Goal: Contribute content: Contribute content

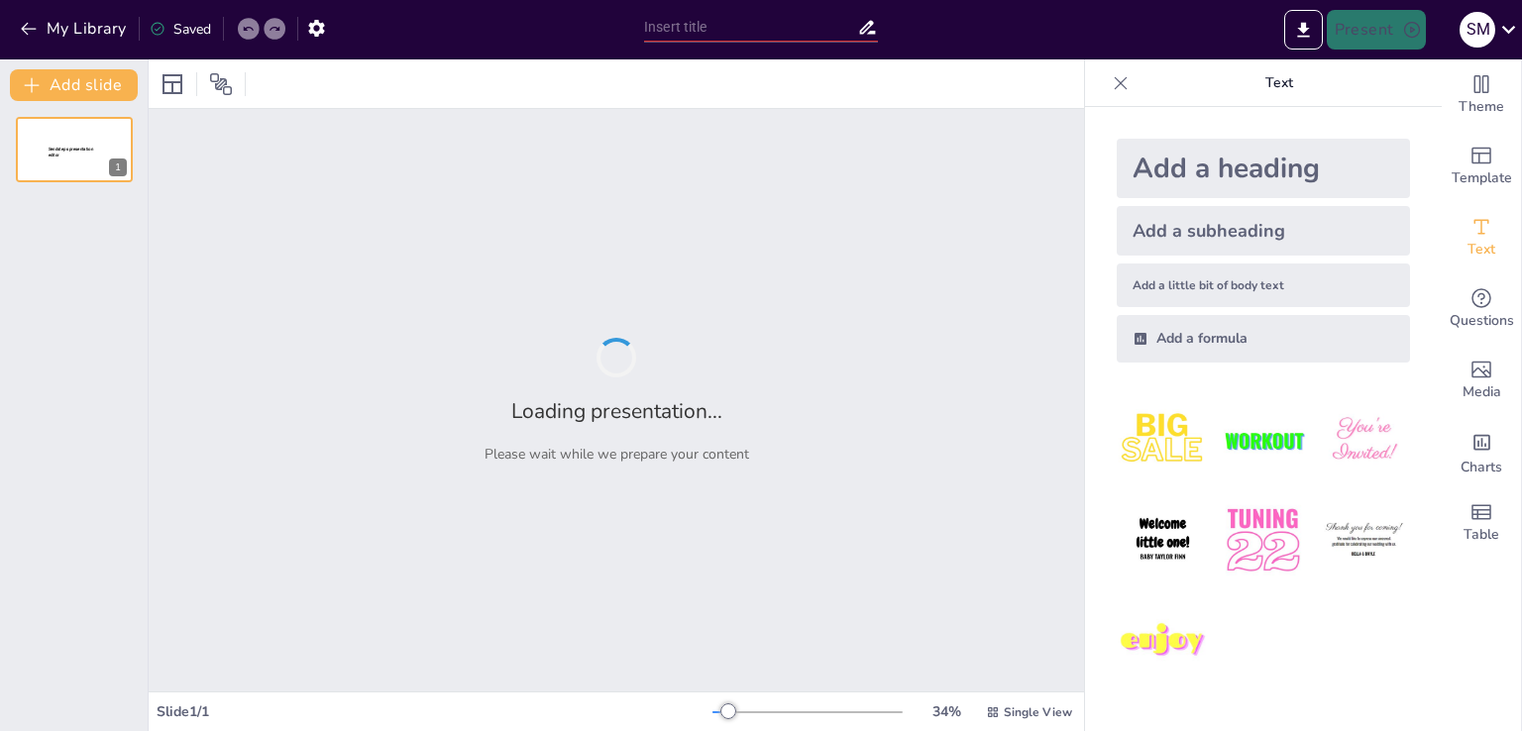
type input "Crafting a Future-Ready HR Function: Insights and Innovations"
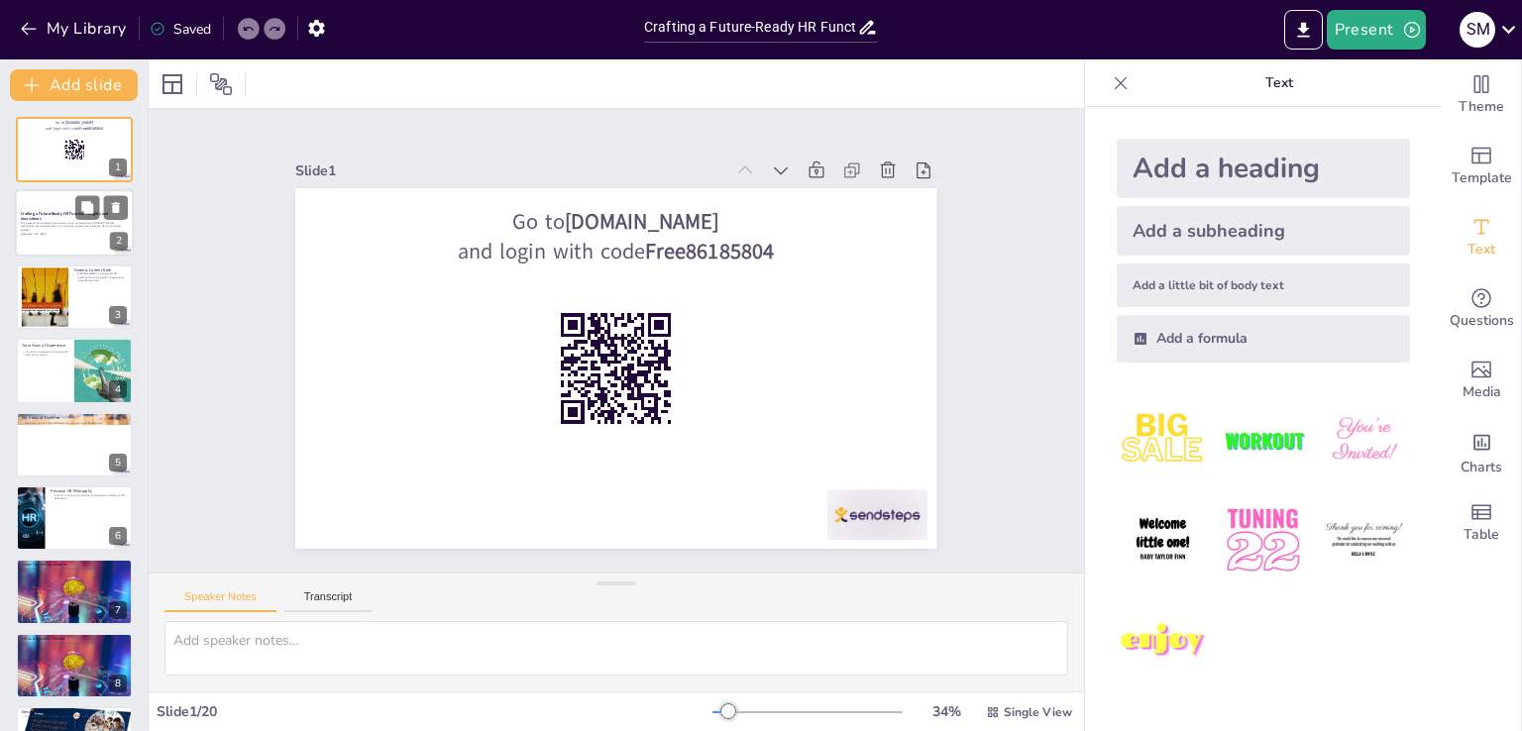
click at [98, 222] on div "This presentation outlines the strategic vision and expertise of [PERSON_NAME],…" at bounding box center [74, 229] width 107 height 14
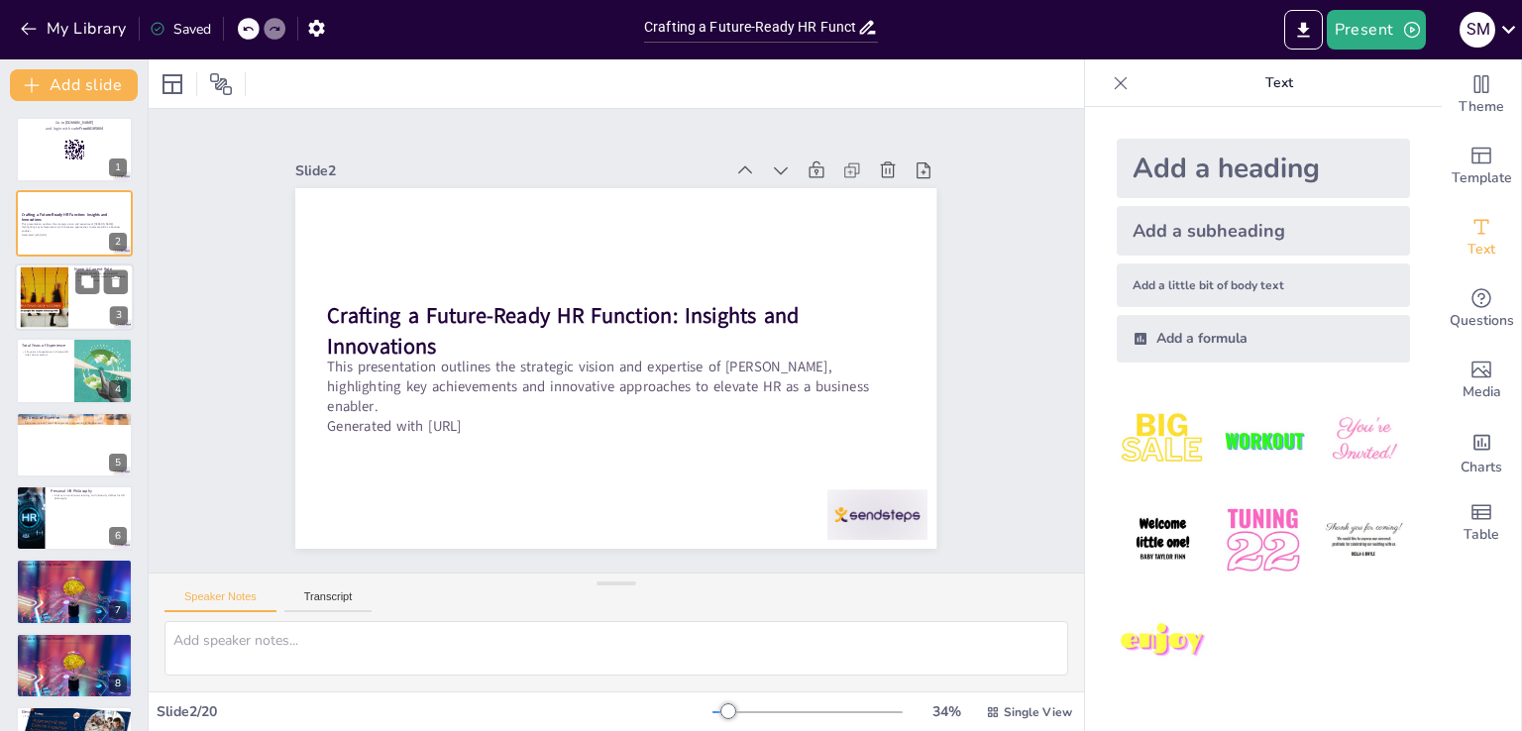
checkbox input "true"
click at [65, 319] on div at bounding box center [44, 297] width 107 height 60
type textarea "[PERSON_NAME] extensive background in HR leadership positions him uniquely to d…"
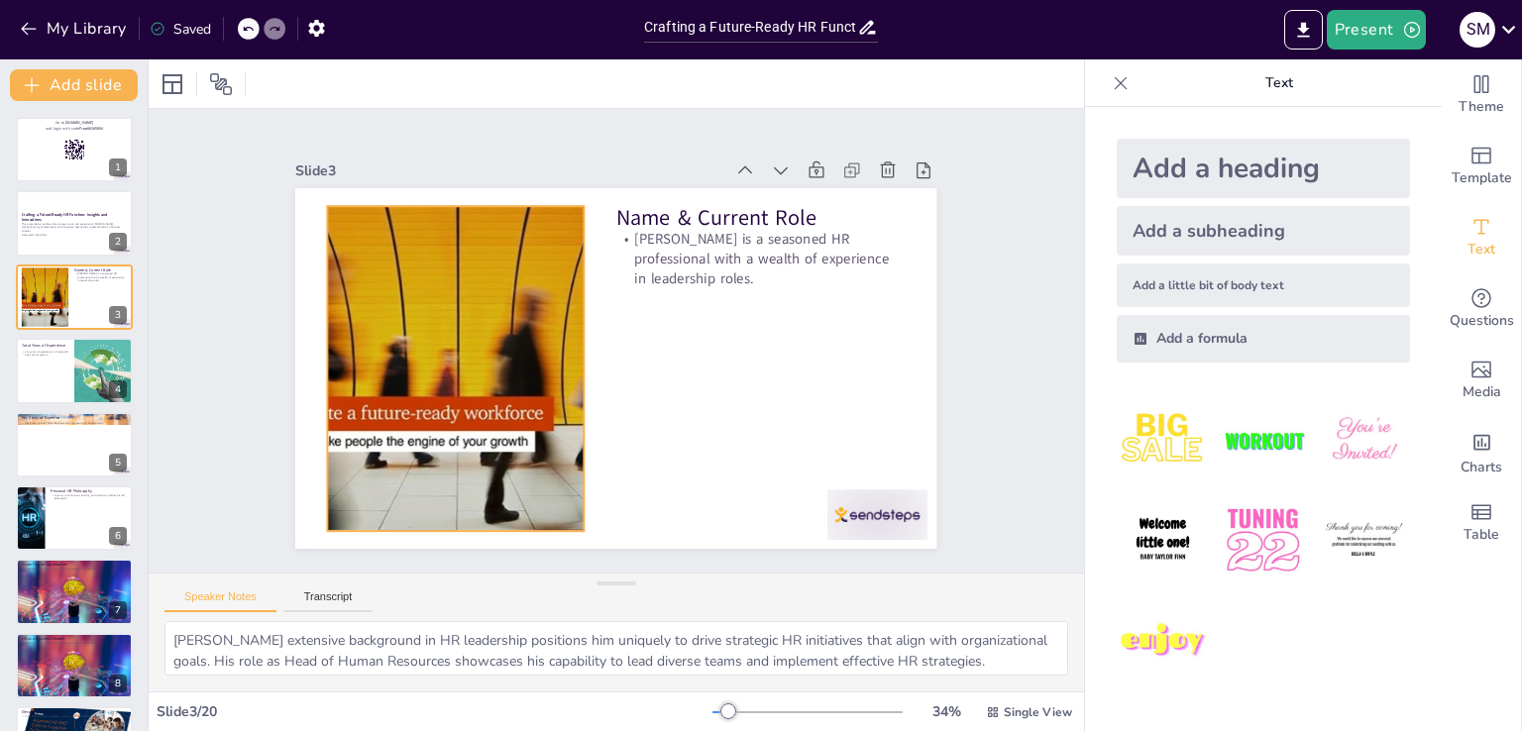
click at [388, 402] on div at bounding box center [455, 353] width 608 height 384
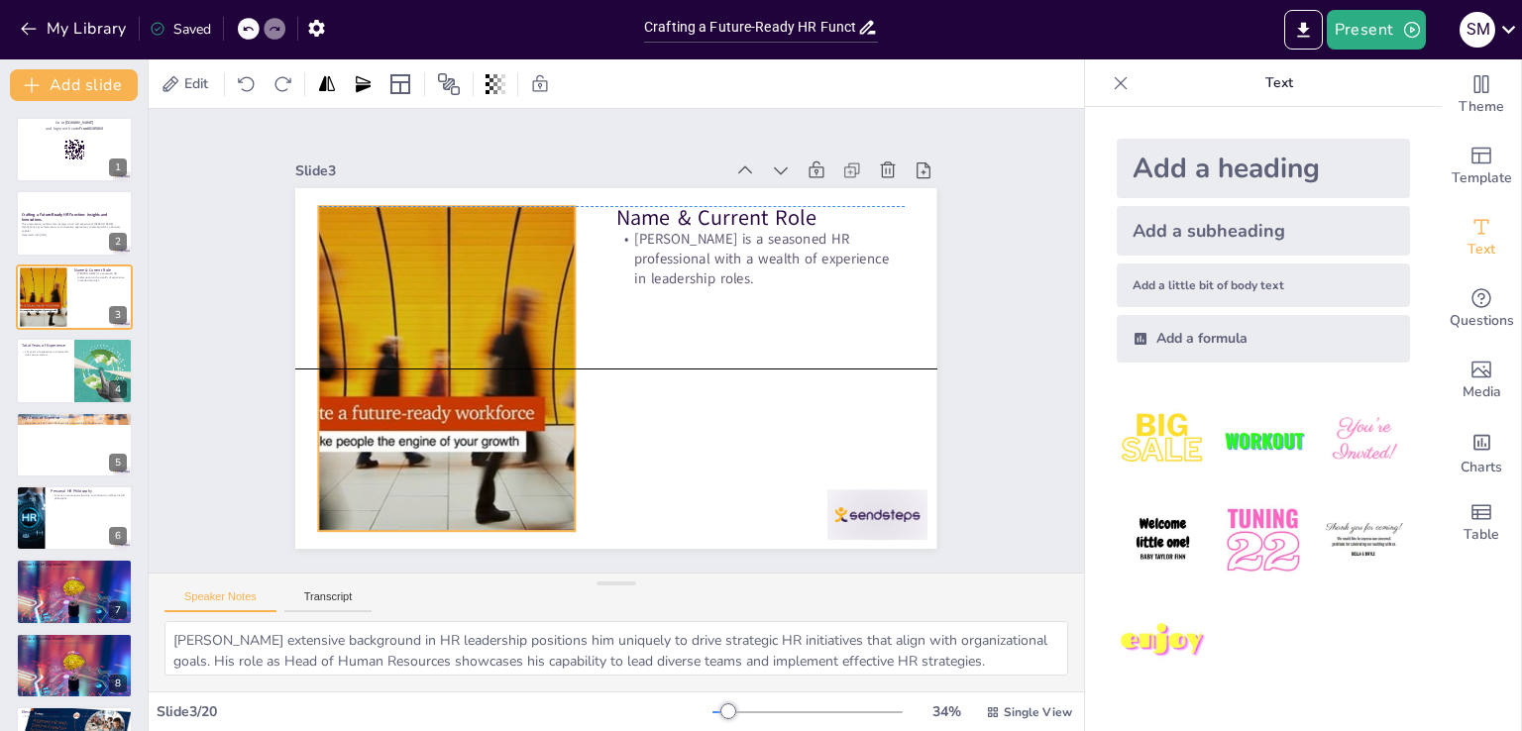
click at [414, 433] on div at bounding box center [447, 368] width 577 height 325
click at [190, 457] on div "Slide 1 Go to [DOMAIN_NAME] and login with code Free86185804 Slide 2 Crafting a…" at bounding box center [616, 340] width 979 height 559
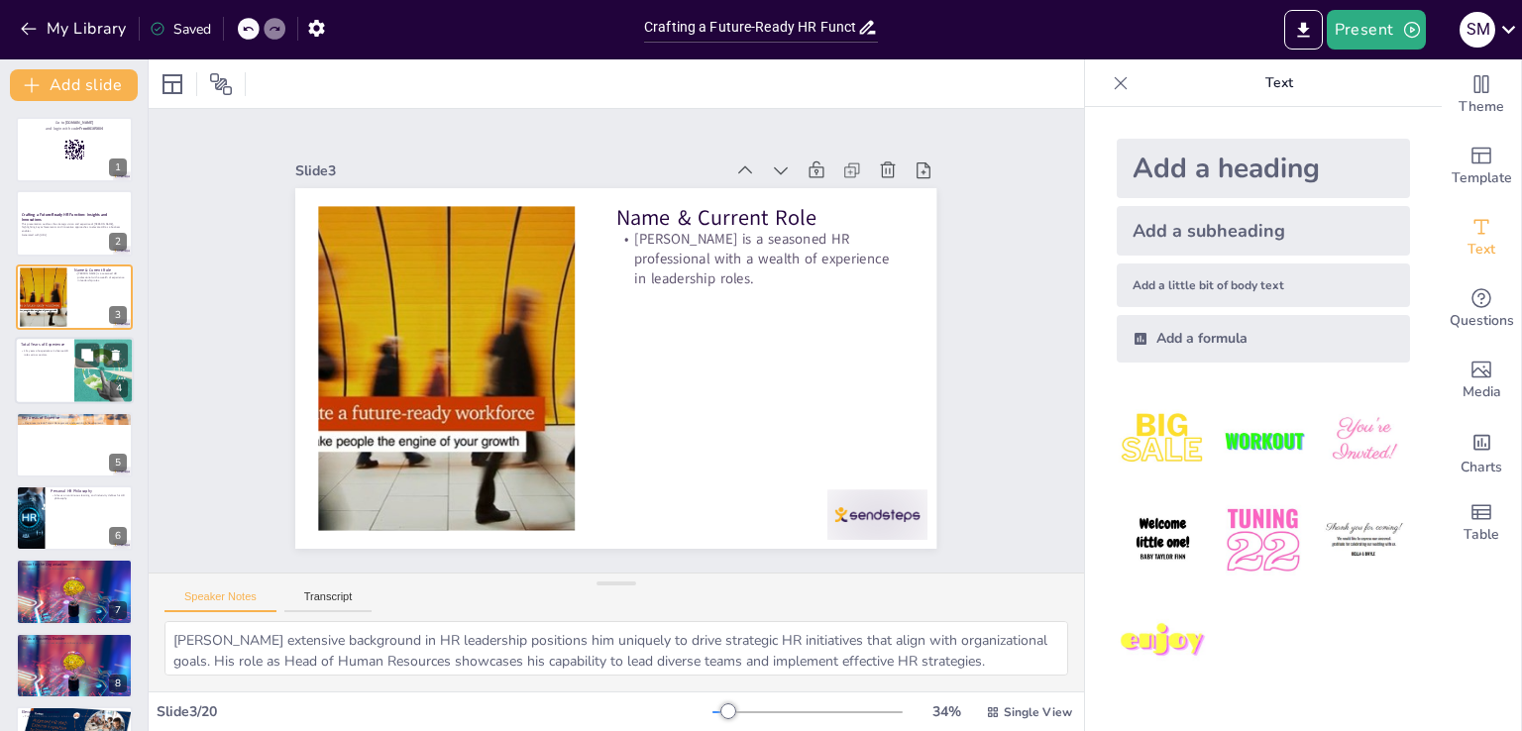
checkbox input "true"
click at [71, 396] on div at bounding box center [74, 370] width 119 height 67
type textarea "With more than 15 years in the HR field, [PERSON_NAME] has developed a robust u…"
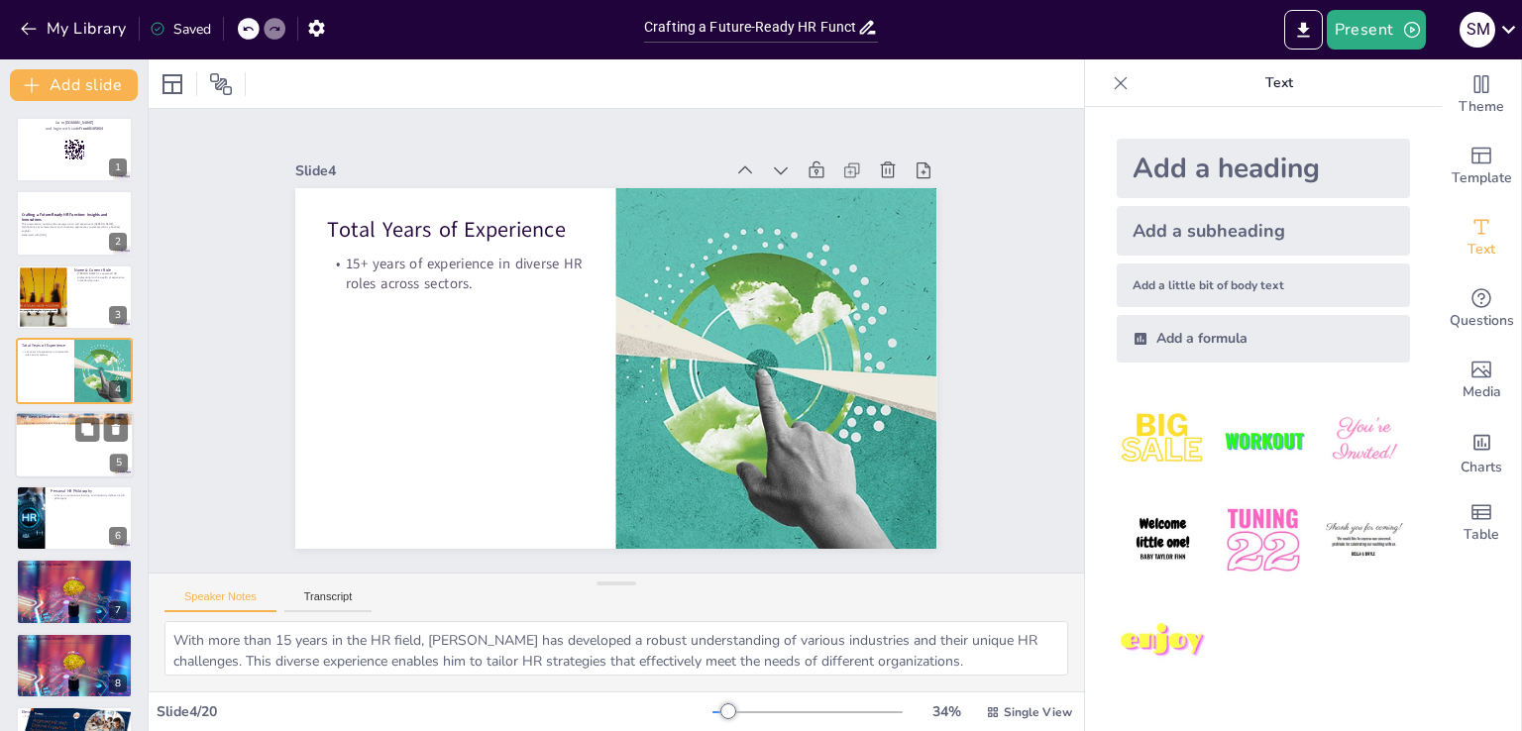
checkbox input "true"
click at [102, 468] on div at bounding box center [74, 444] width 119 height 67
type textarea "[PERSON_NAME] expertise spans several critical areas of HR, including talent ma…"
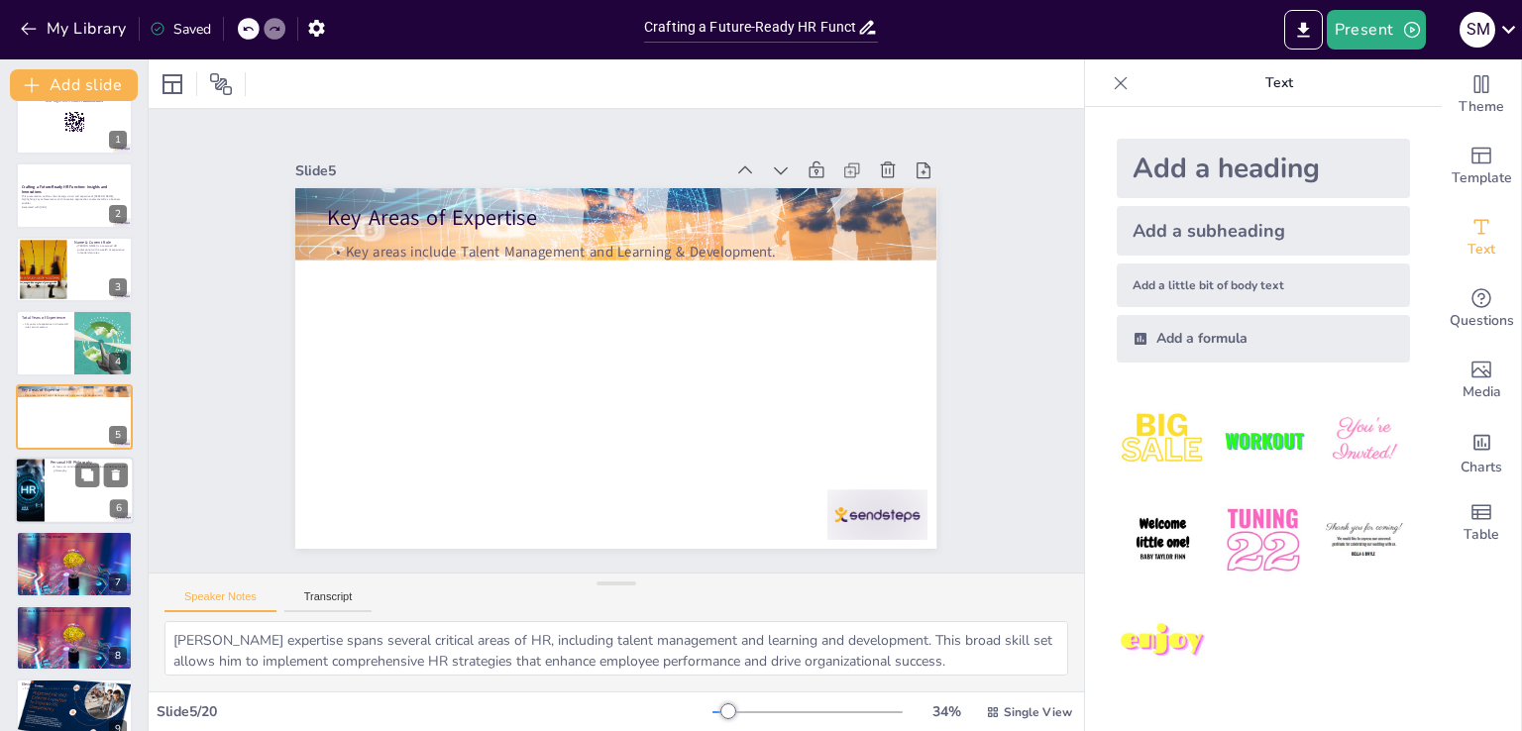
checkbox input "true"
click at [89, 490] on div at bounding box center [74, 490] width 119 height 67
type textarea "[PERSON_NAME] believes in empowering individuals through continuous learning an…"
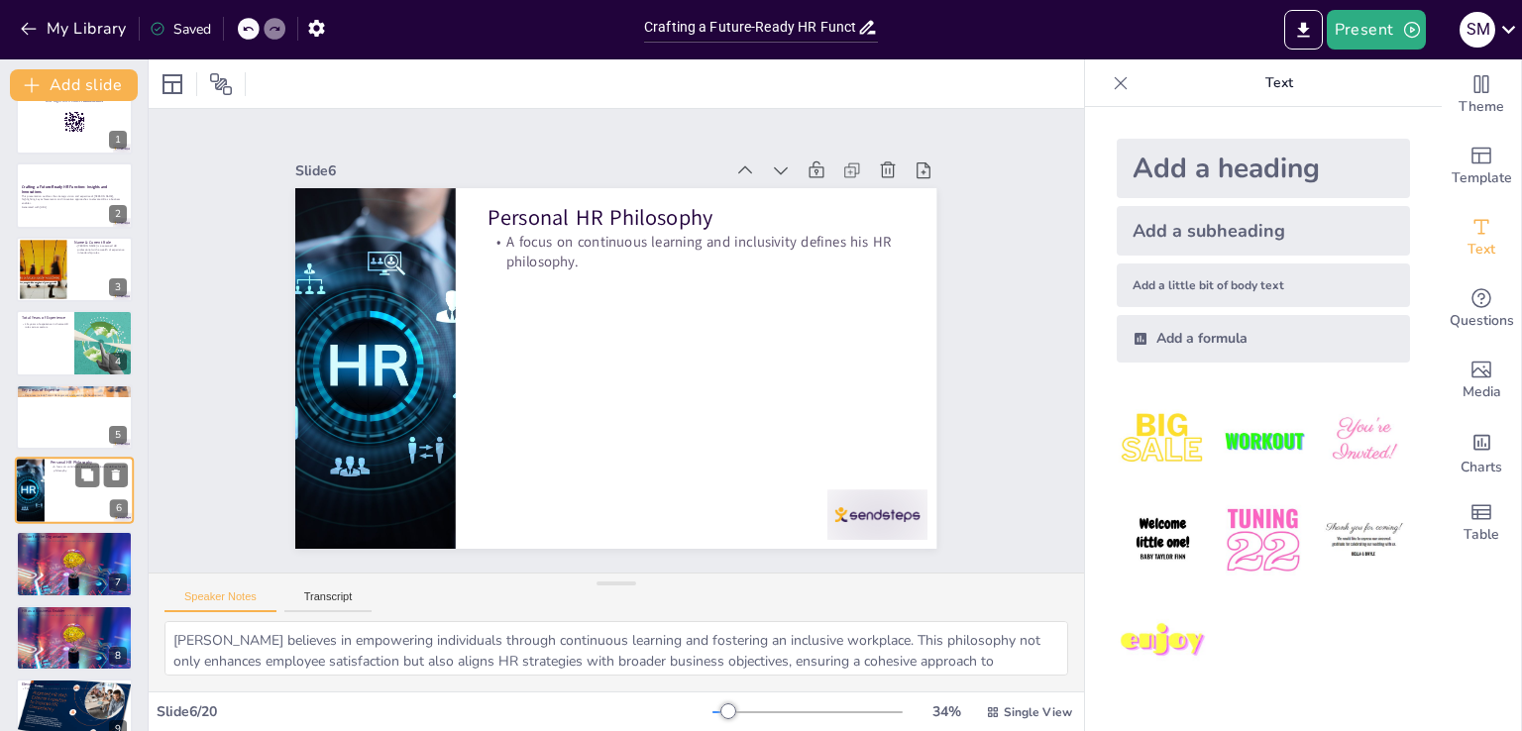
scroll to position [102, 0]
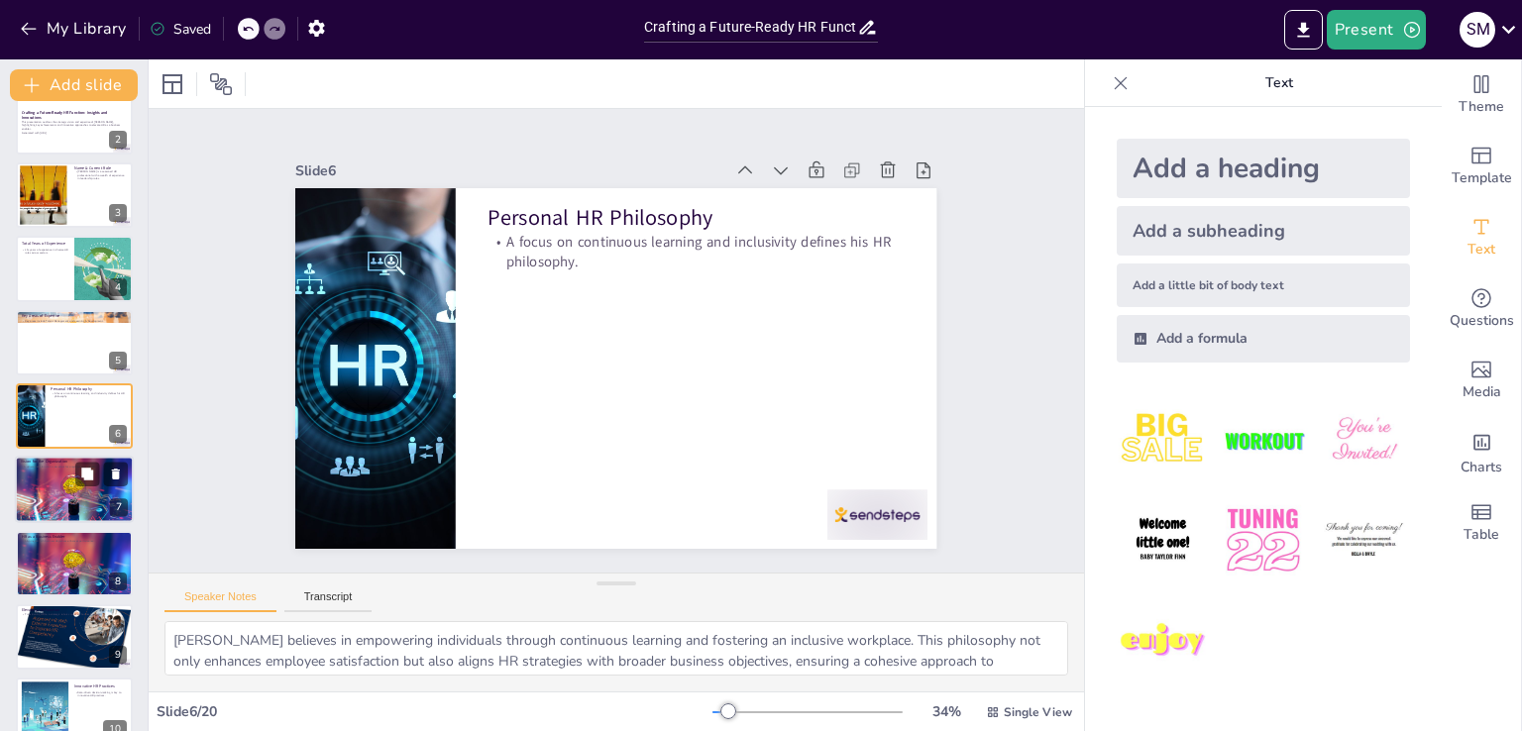
checkbox input "true"
click at [33, 495] on div at bounding box center [75, 490] width 126 height 67
type textarea "[PERSON_NAME] envisions an HR function that is not only dynamic but also strate…"
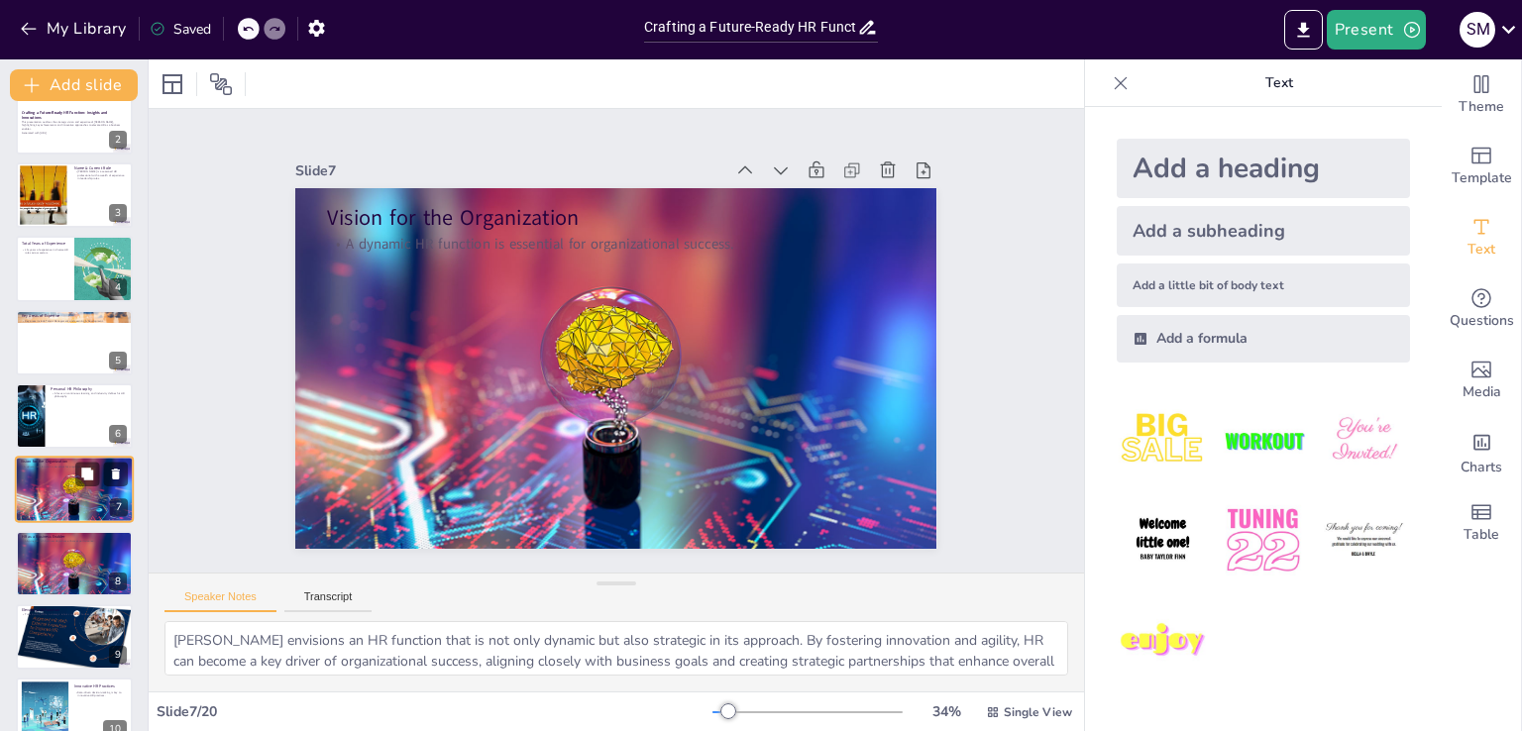
scroll to position [175, 0]
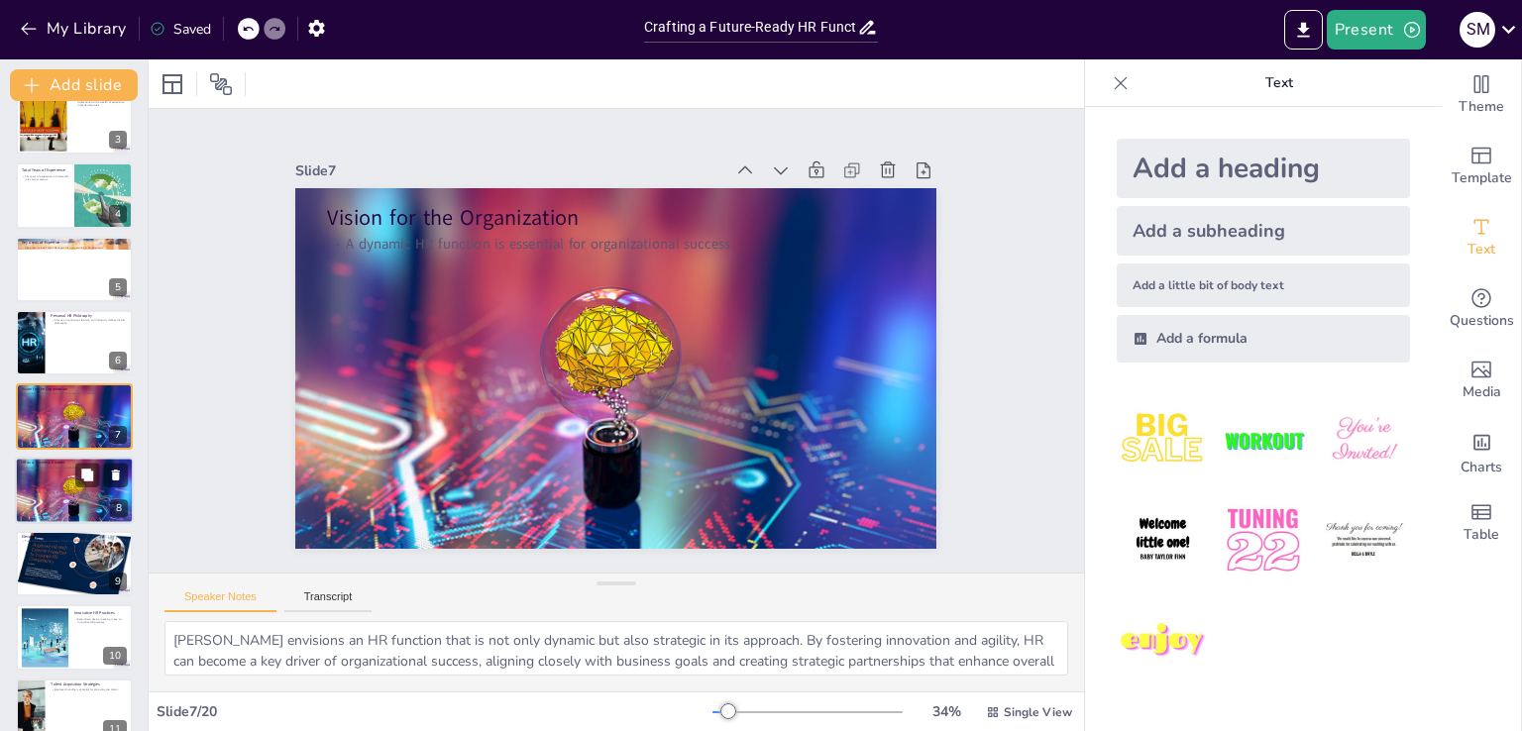
checkbox input "true"
click at [67, 484] on div at bounding box center [75, 490] width 126 height 67
type textarea "By aligning talent strategies with the organization's objectives, HR can signif…"
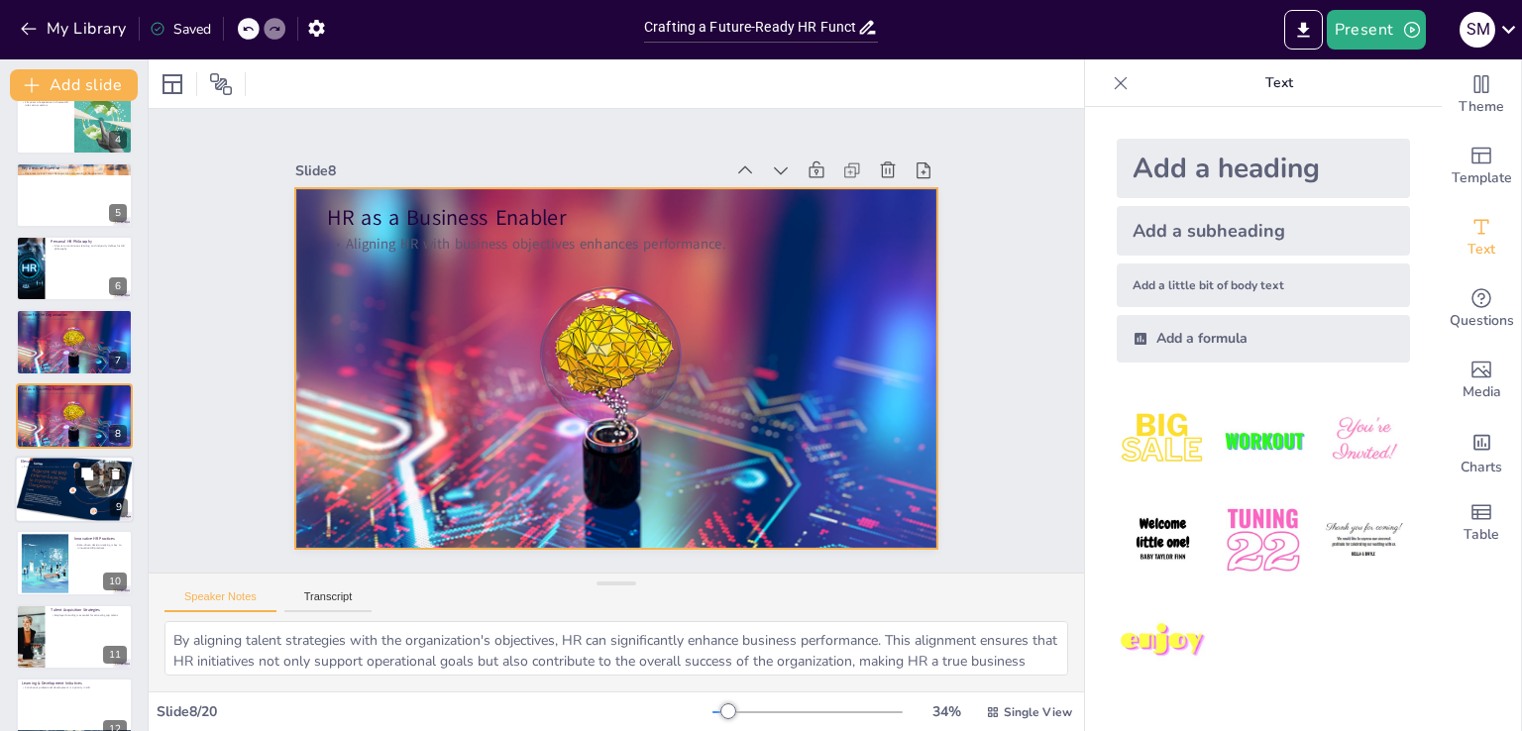
checkbox input "true"
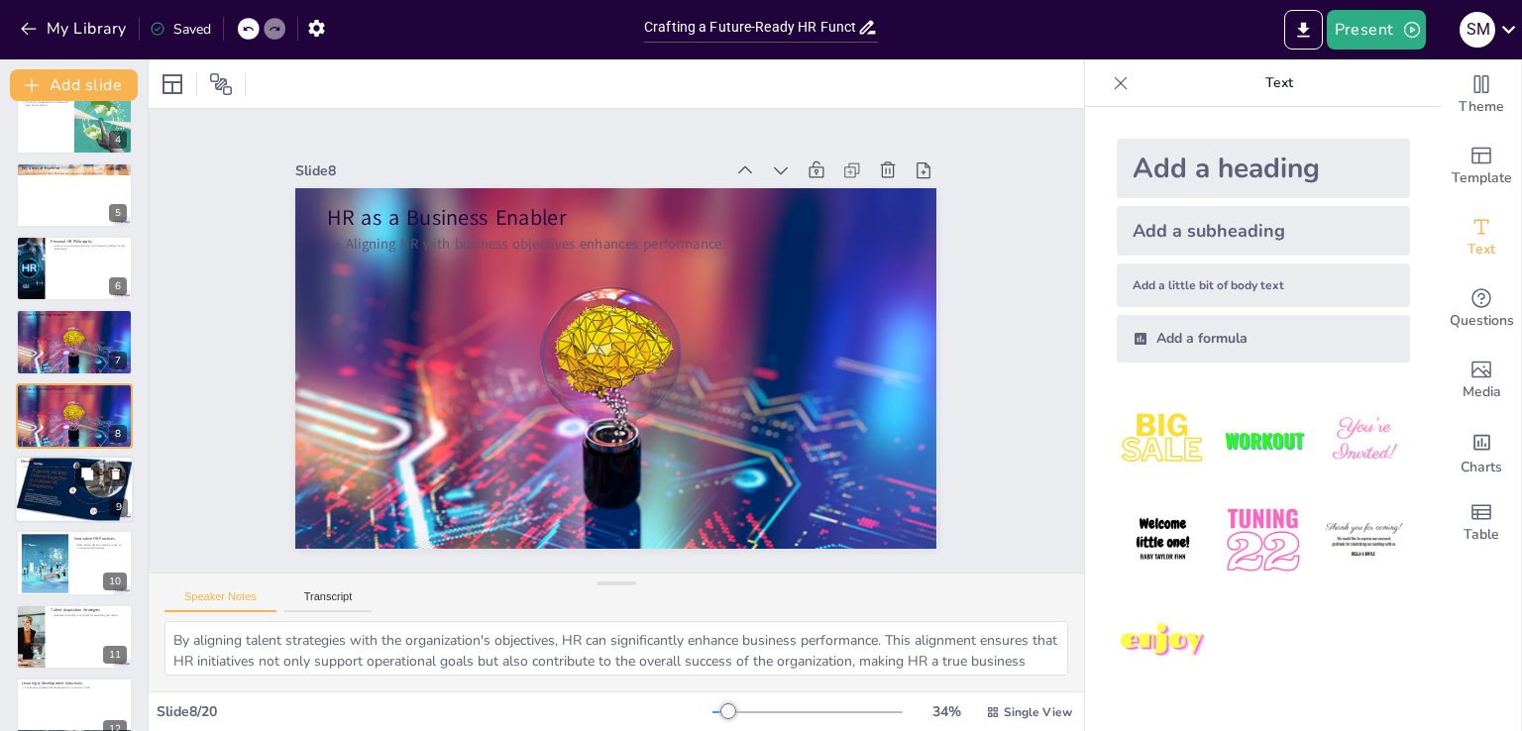
click at [51, 487] on div at bounding box center [74, 489] width 119 height 91
type textarea "The transition of HR from a traditional operational role to a strategic partner…"
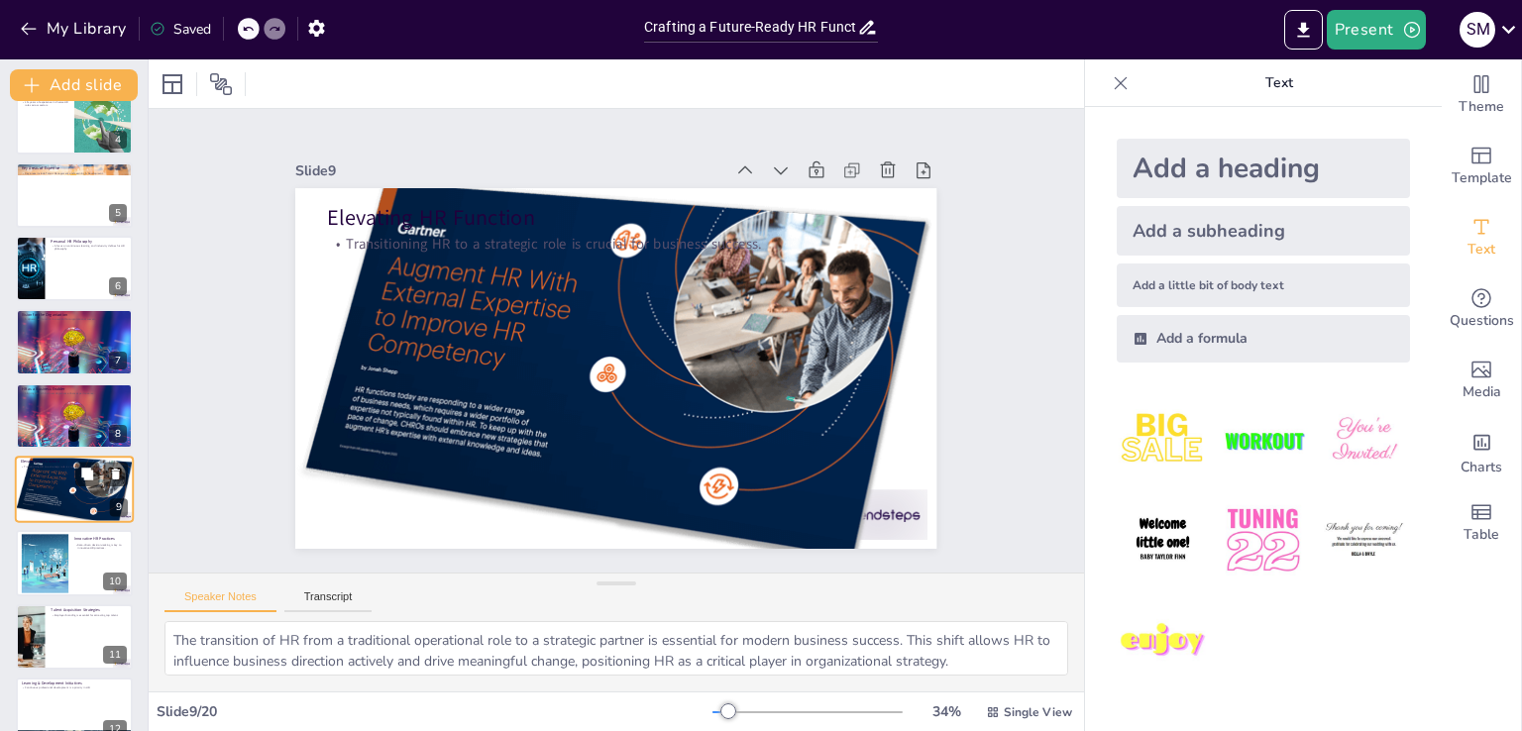
scroll to position [323, 0]
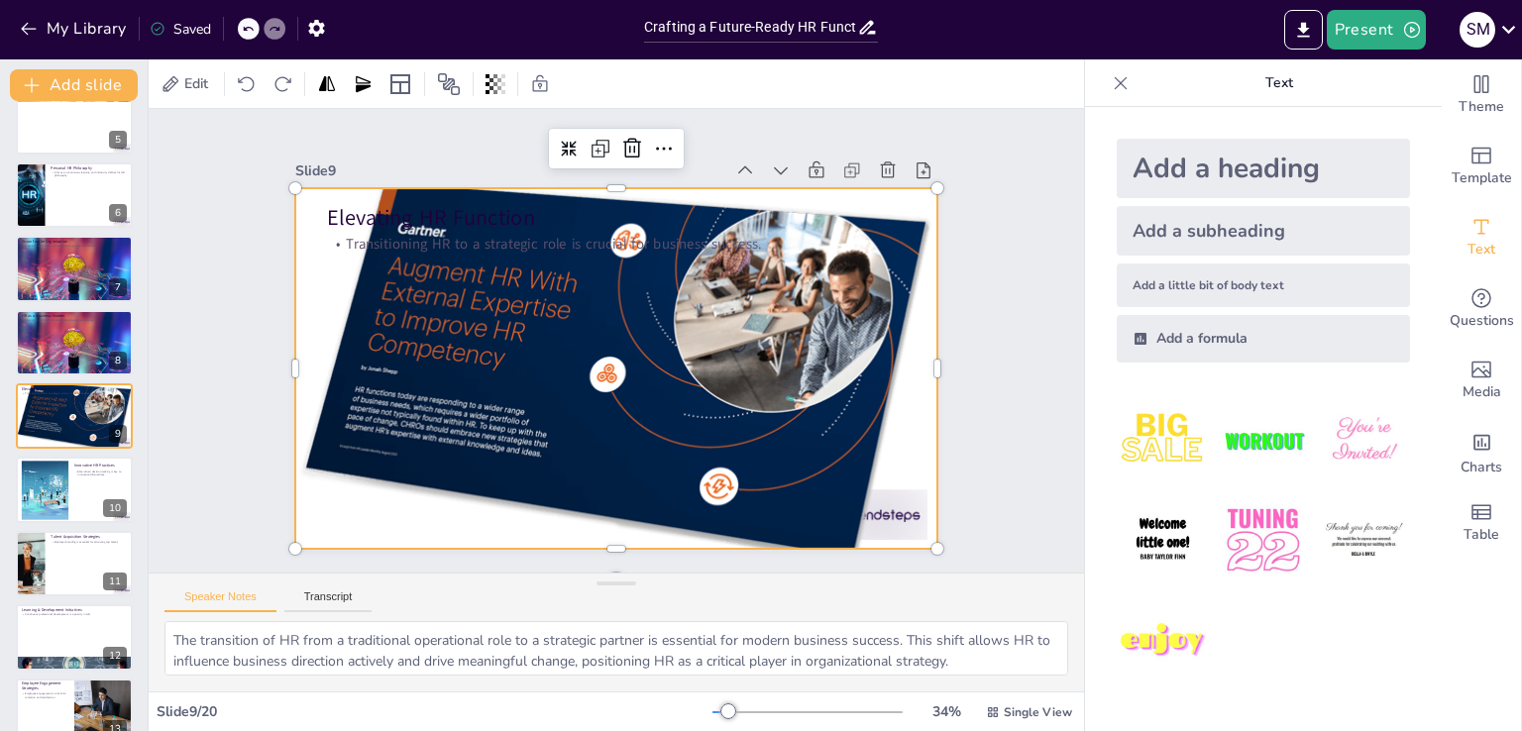
click at [390, 412] on div at bounding box center [615, 369] width 641 height 490
click at [339, 452] on div at bounding box center [615, 369] width 641 height 490
checkbox input "true"
click at [20, 499] on div at bounding box center [44, 490] width 60 height 60
type textarea "By implementing data-driven decision-making, HR can enhance its practices and o…"
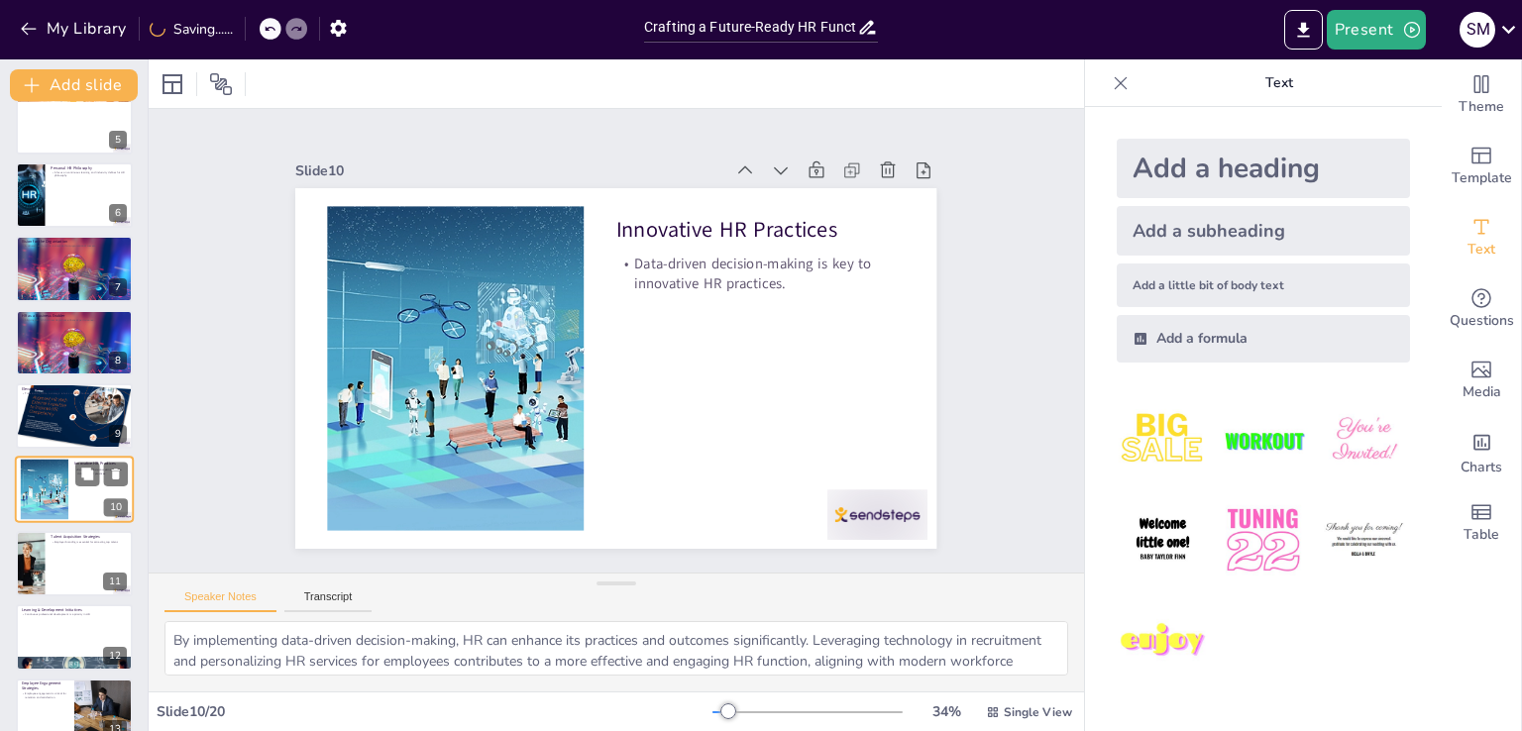
scroll to position [396, 0]
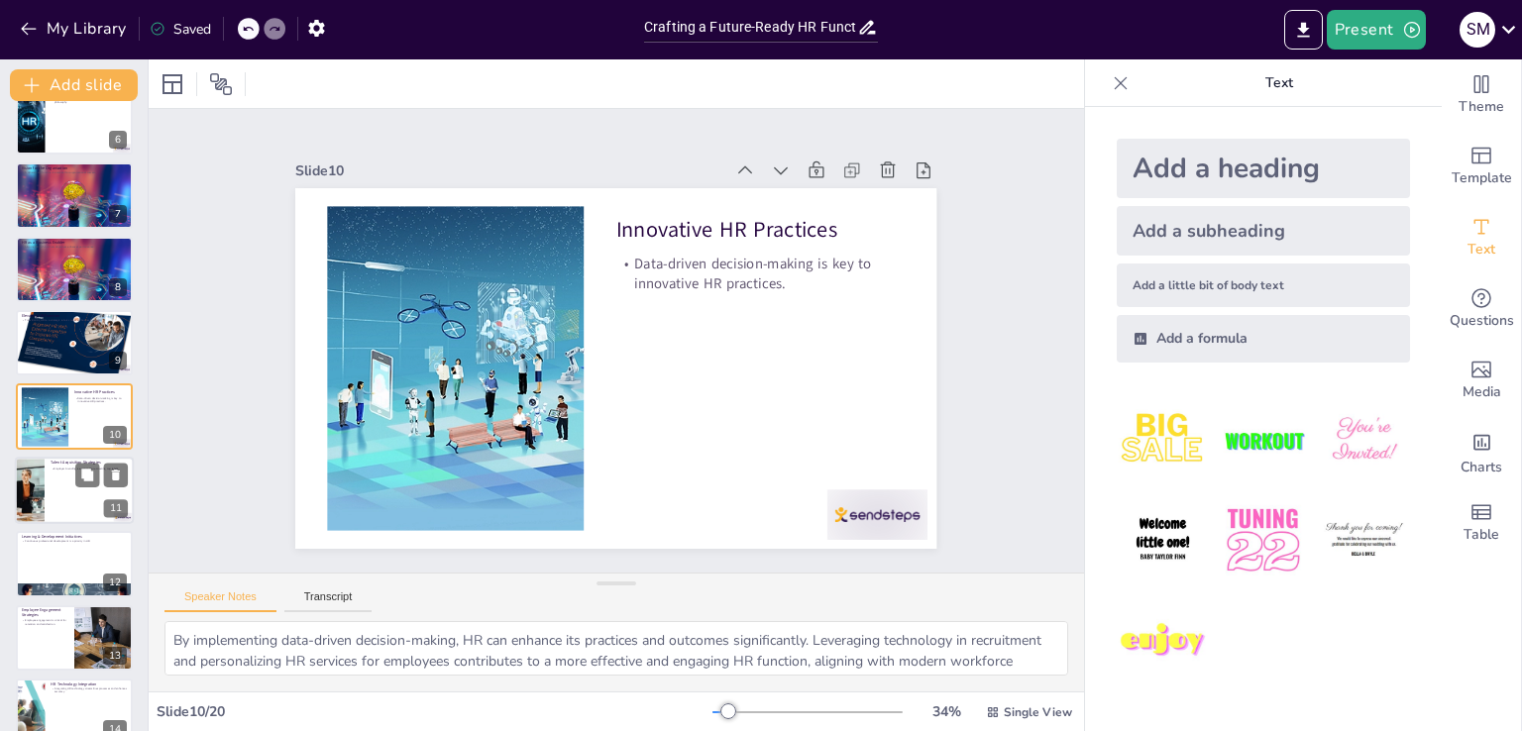
checkbox input "true"
click at [48, 481] on div at bounding box center [74, 490] width 119 height 67
type textarea "Effective talent acquisition strategies are vital for attracting and retaining …"
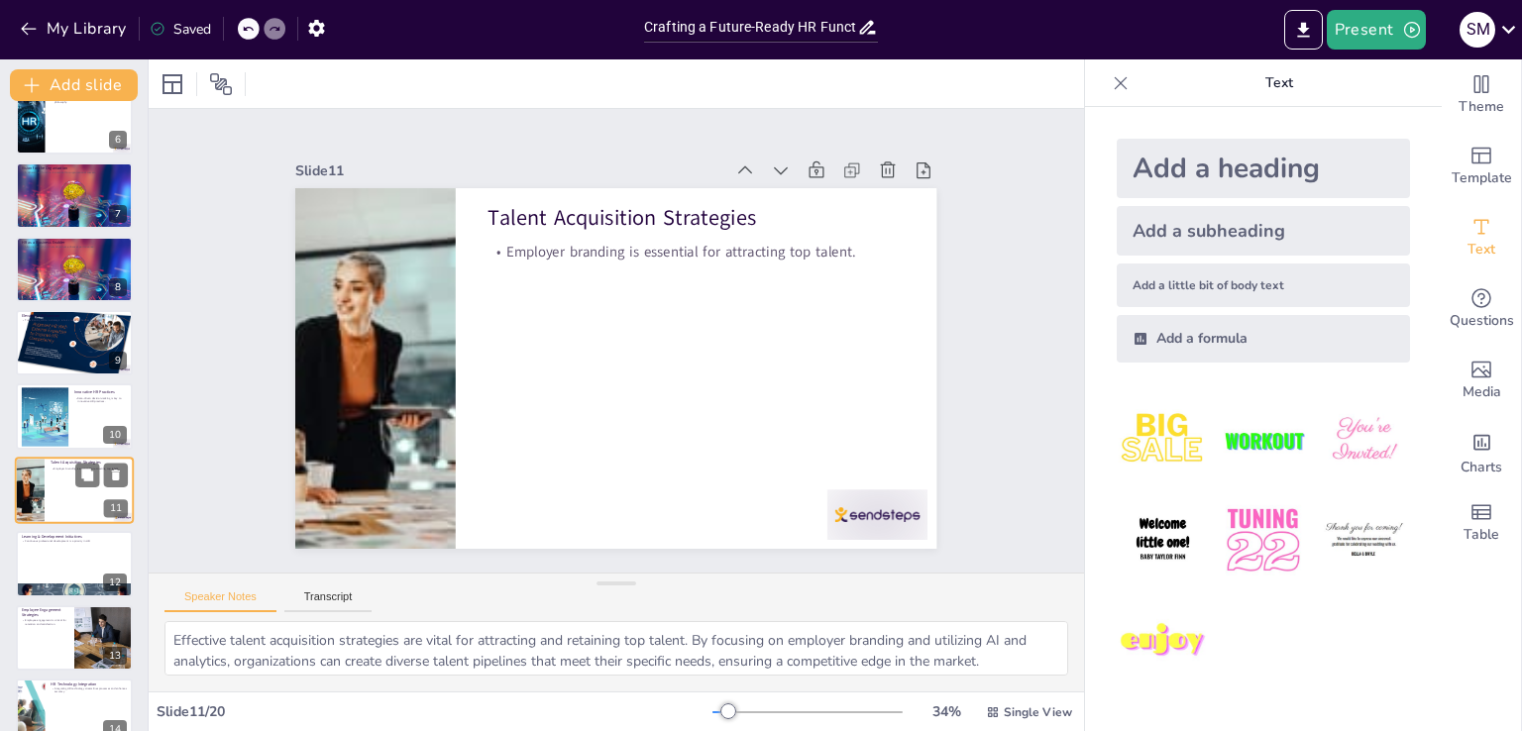
scroll to position [471, 0]
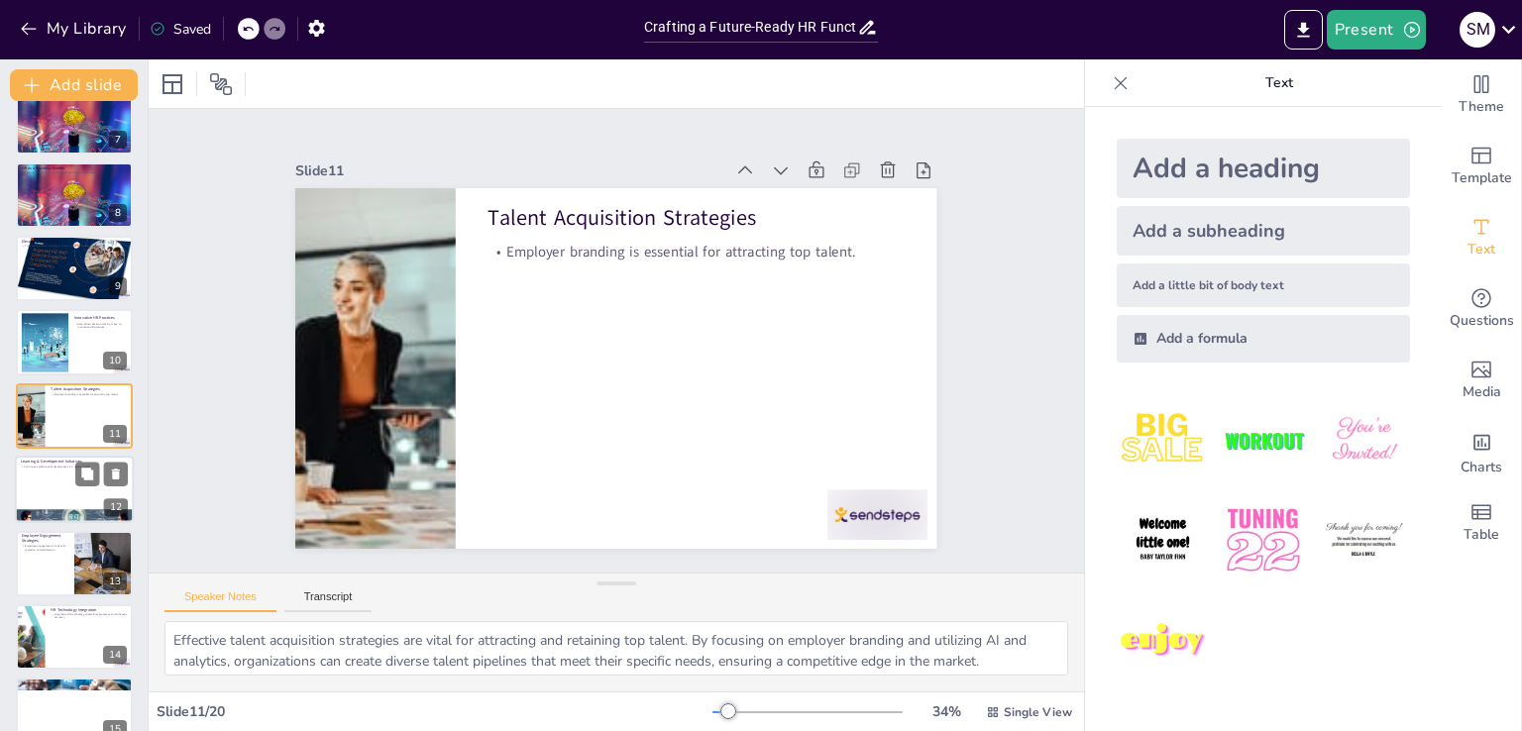
checkbox input "true"
click at [74, 490] on div at bounding box center [74, 489] width 119 height 67
type textarea "[PERSON_NAME] emphasizes the importance of continuous professional development …"
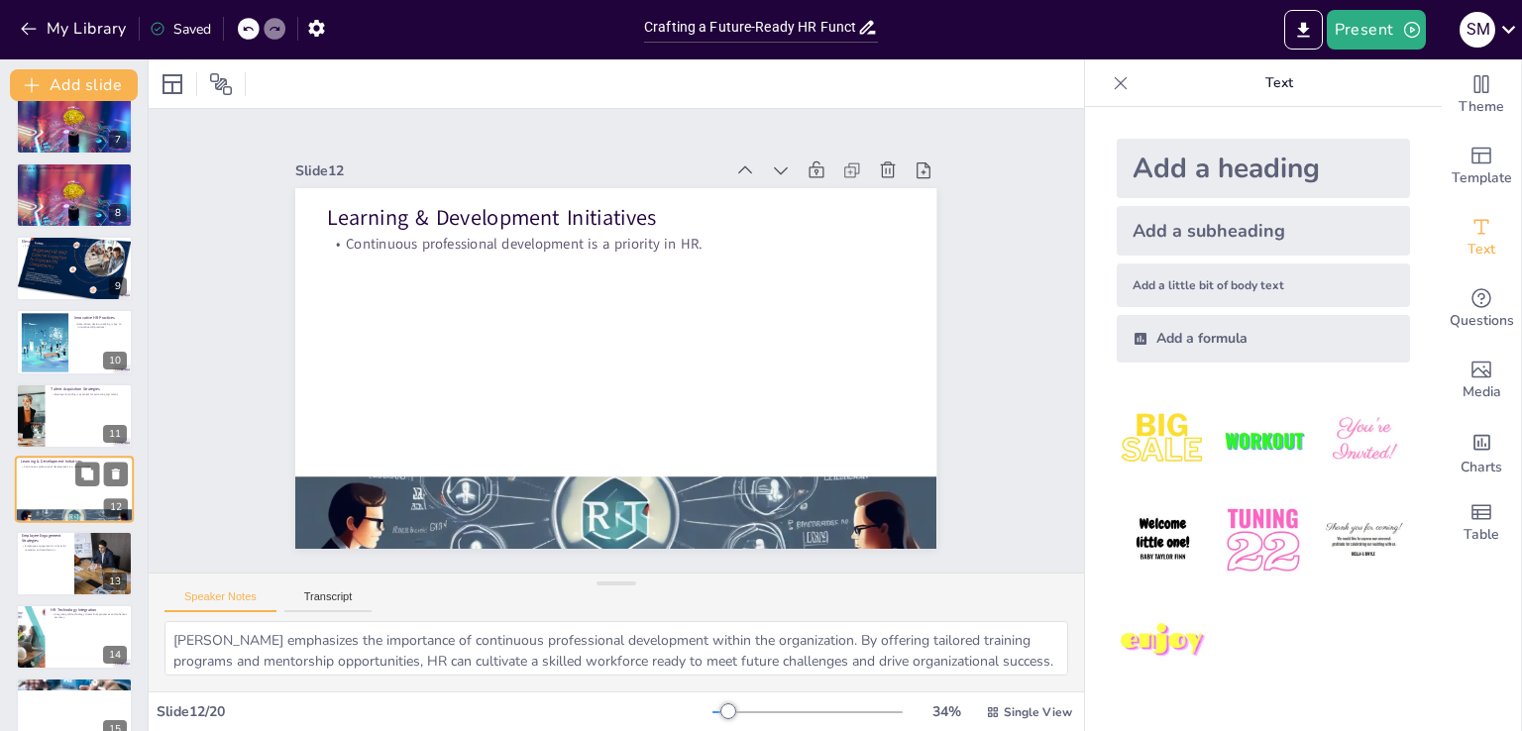
scroll to position [544, 0]
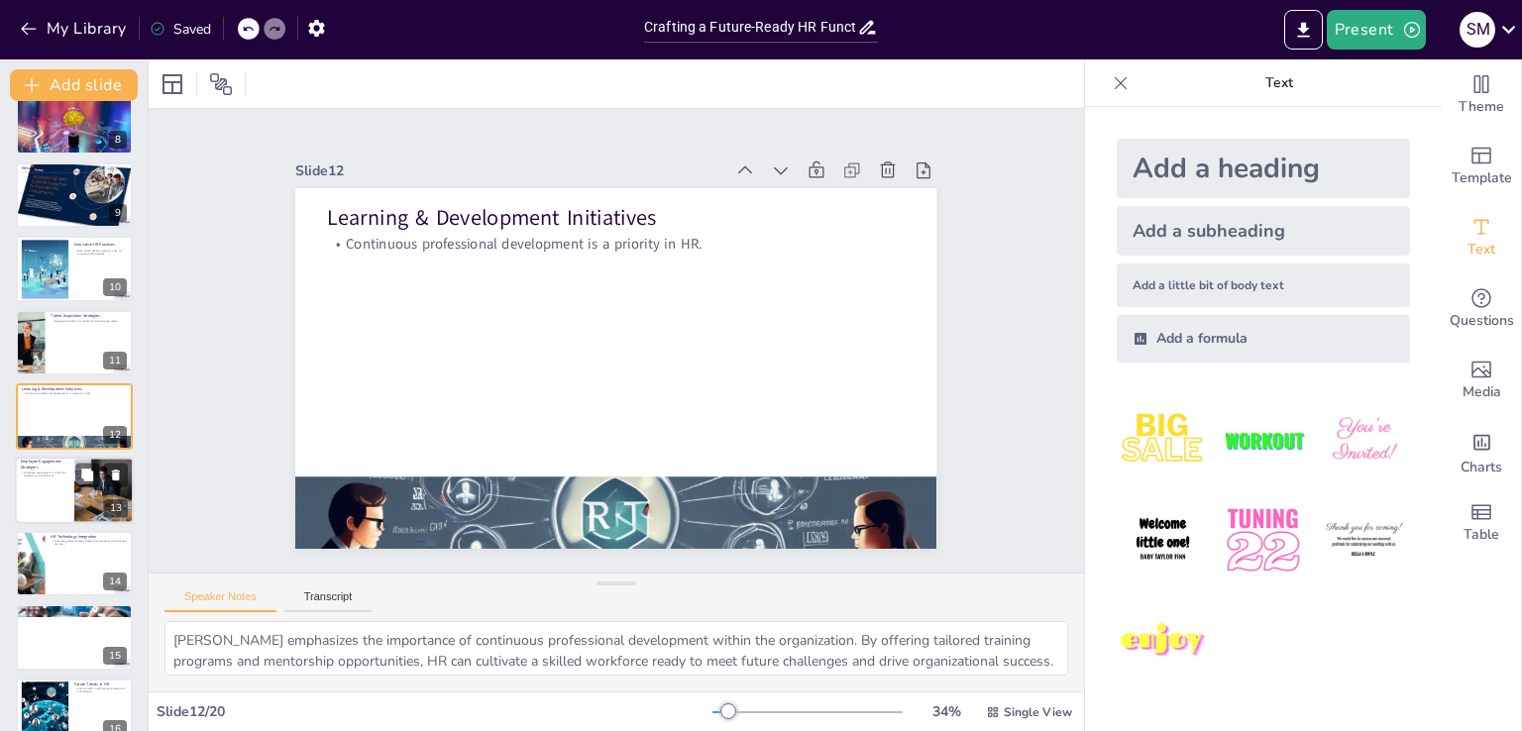
checkbox input "true"
click at [44, 508] on div at bounding box center [74, 490] width 119 height 67
type textarea "Engaging employees through feedback mechanisms and recognition programs is cruc…"
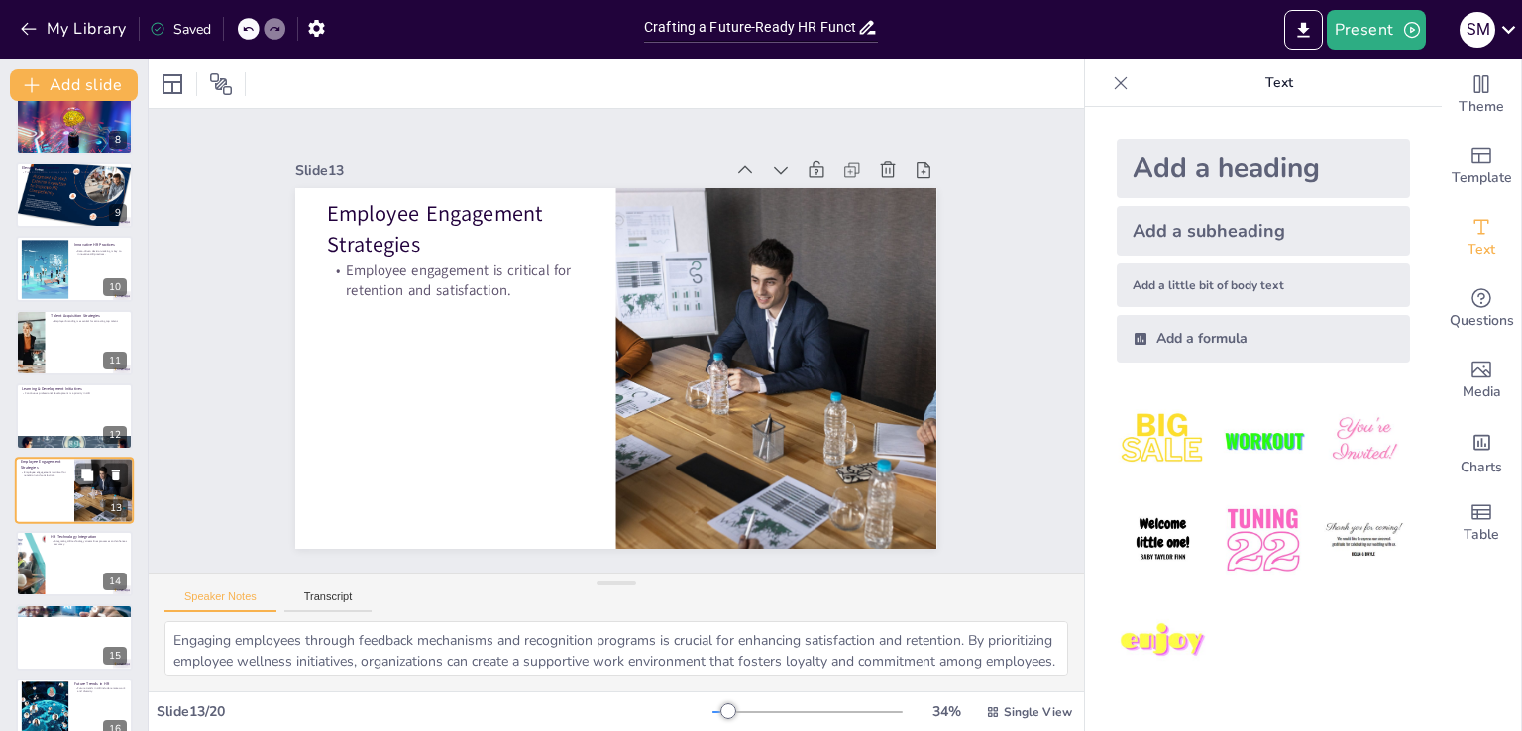
scroll to position [618, 0]
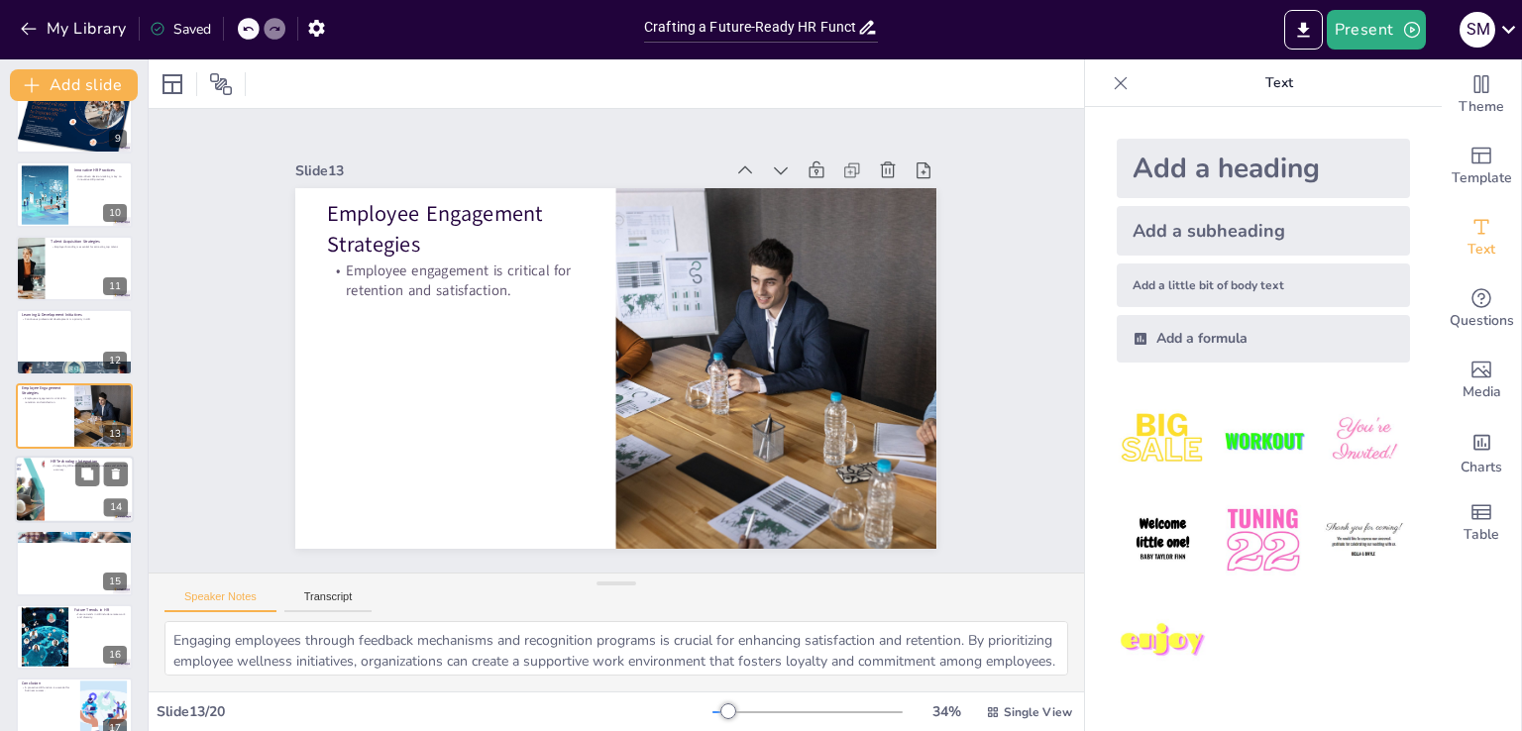
checkbox input "true"
click at [48, 508] on div at bounding box center [74, 489] width 119 height 67
type textarea "The integration of HR technology is essential for streamlining processes and im…"
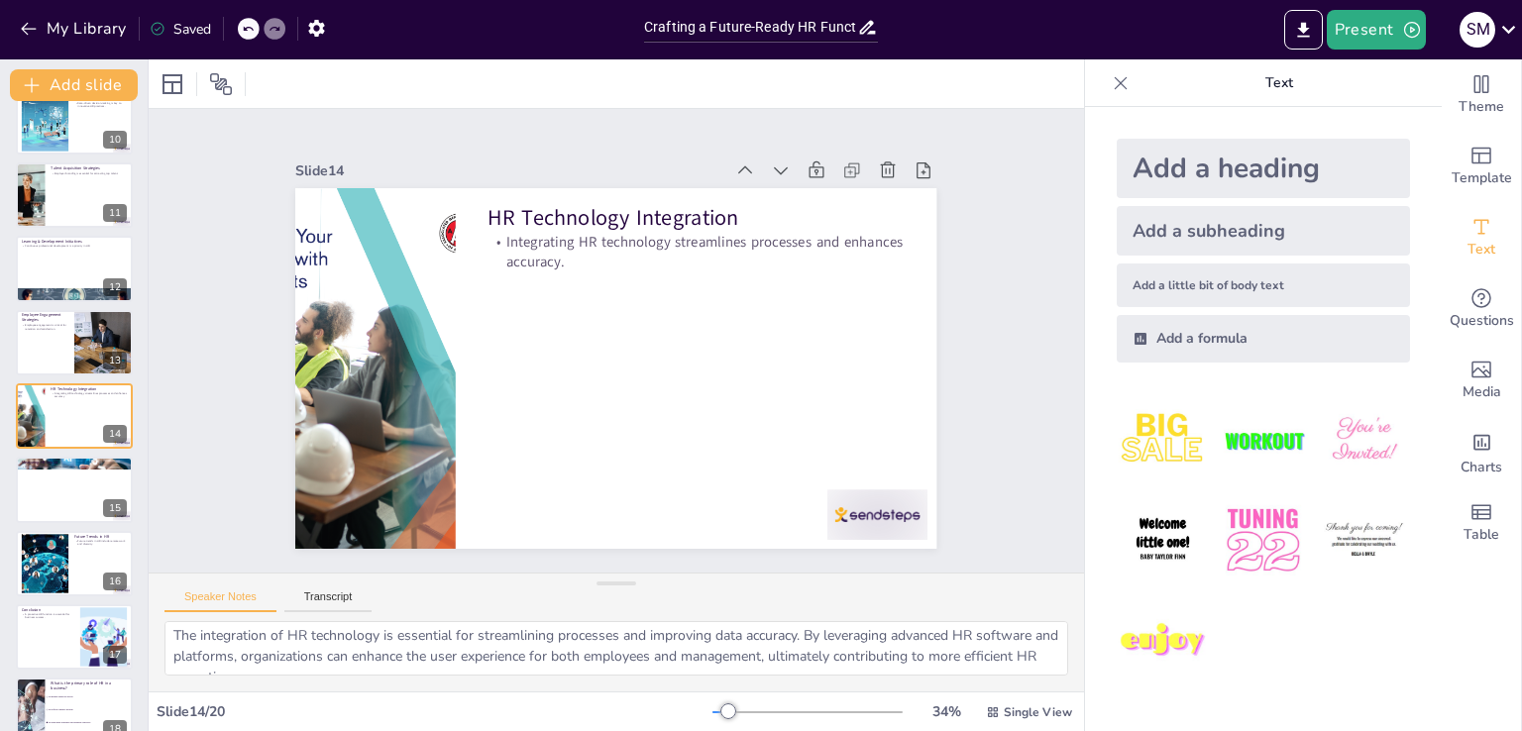
scroll to position [0, 0]
click at [291, 597] on button "Transcript" at bounding box center [328, 602] width 88 height 22
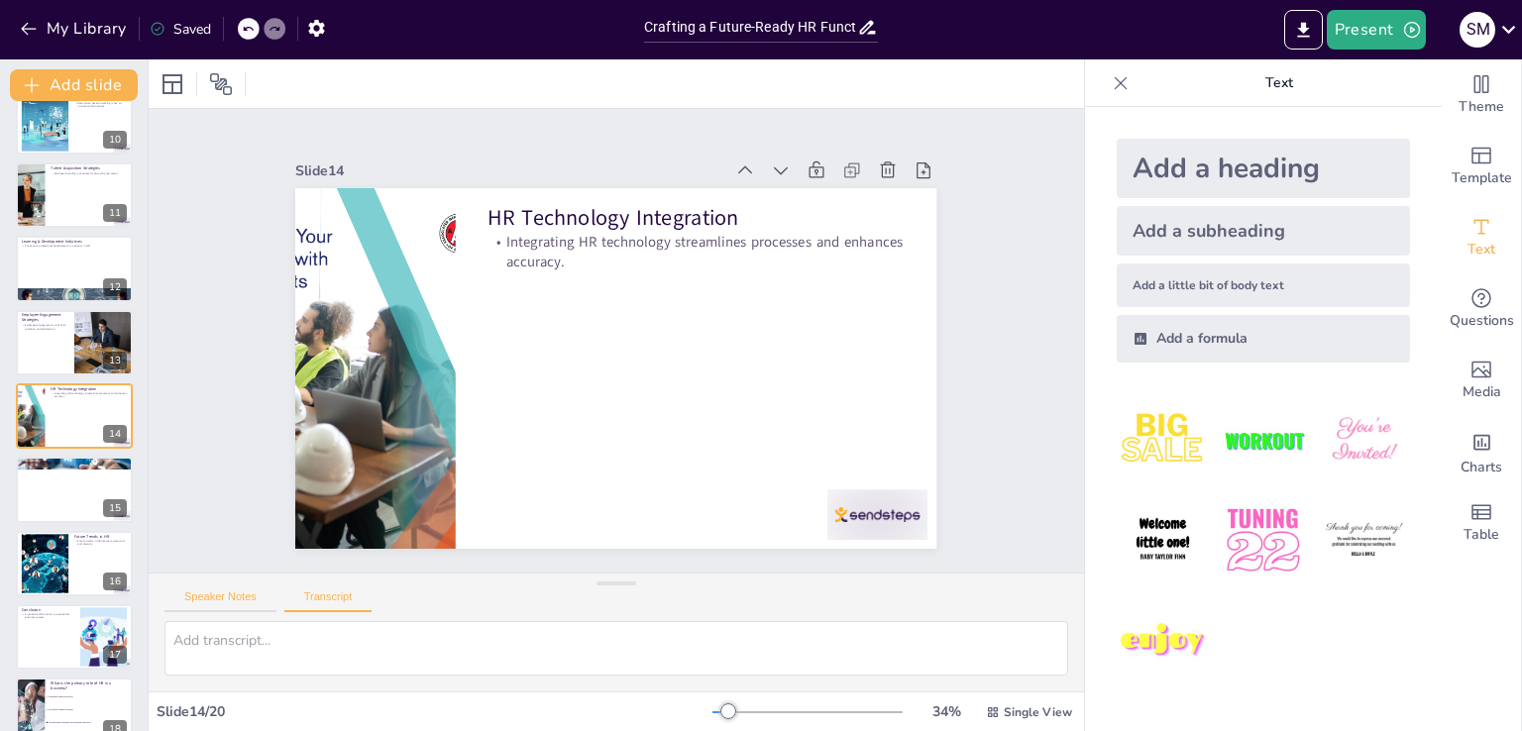
click at [198, 591] on button "Speaker Notes" at bounding box center [221, 602] width 112 height 22
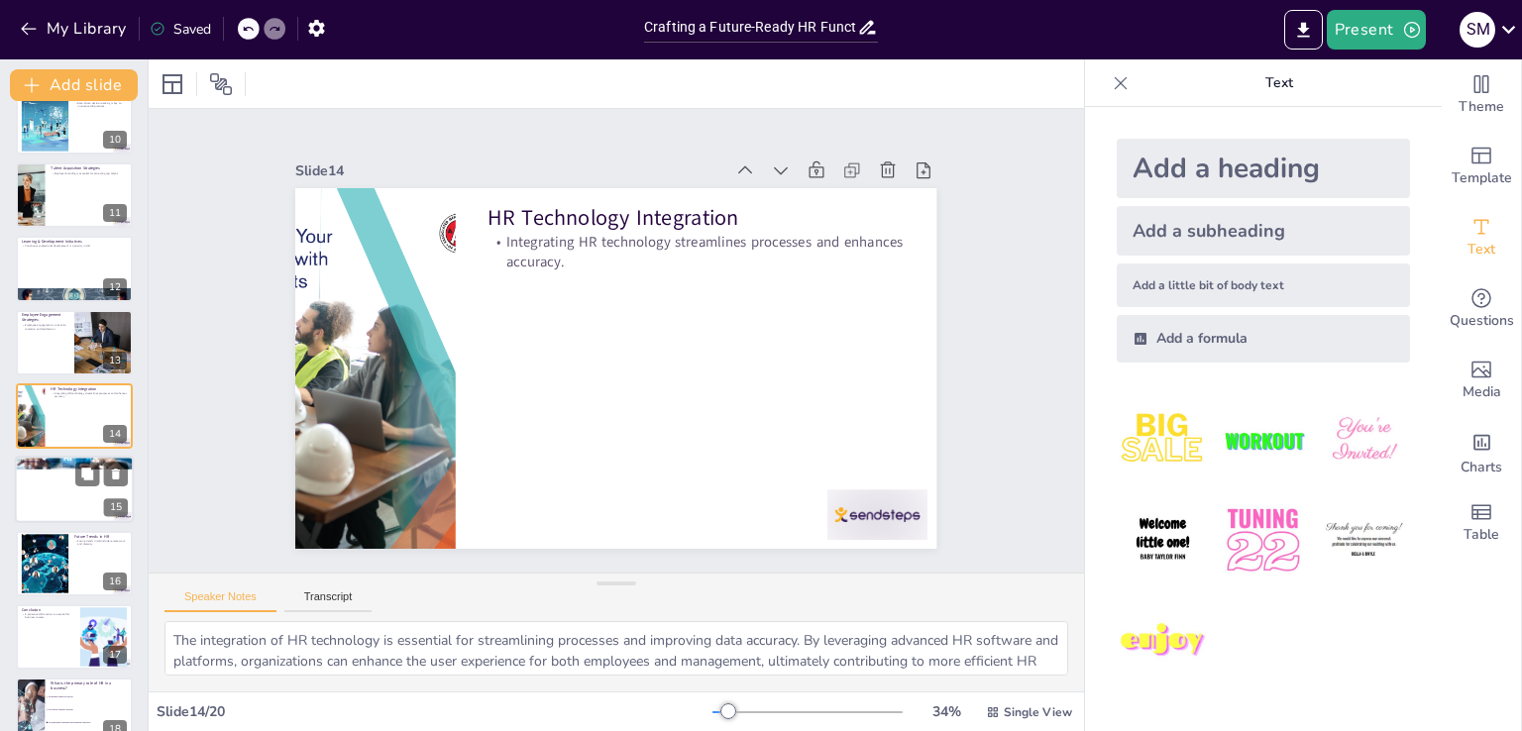
click at [45, 493] on div at bounding box center [74, 490] width 119 height 67
checkbox input "true"
type textarea "Utilizing KPIs and metrics is crucial for measuring the impact of HR initiative…"
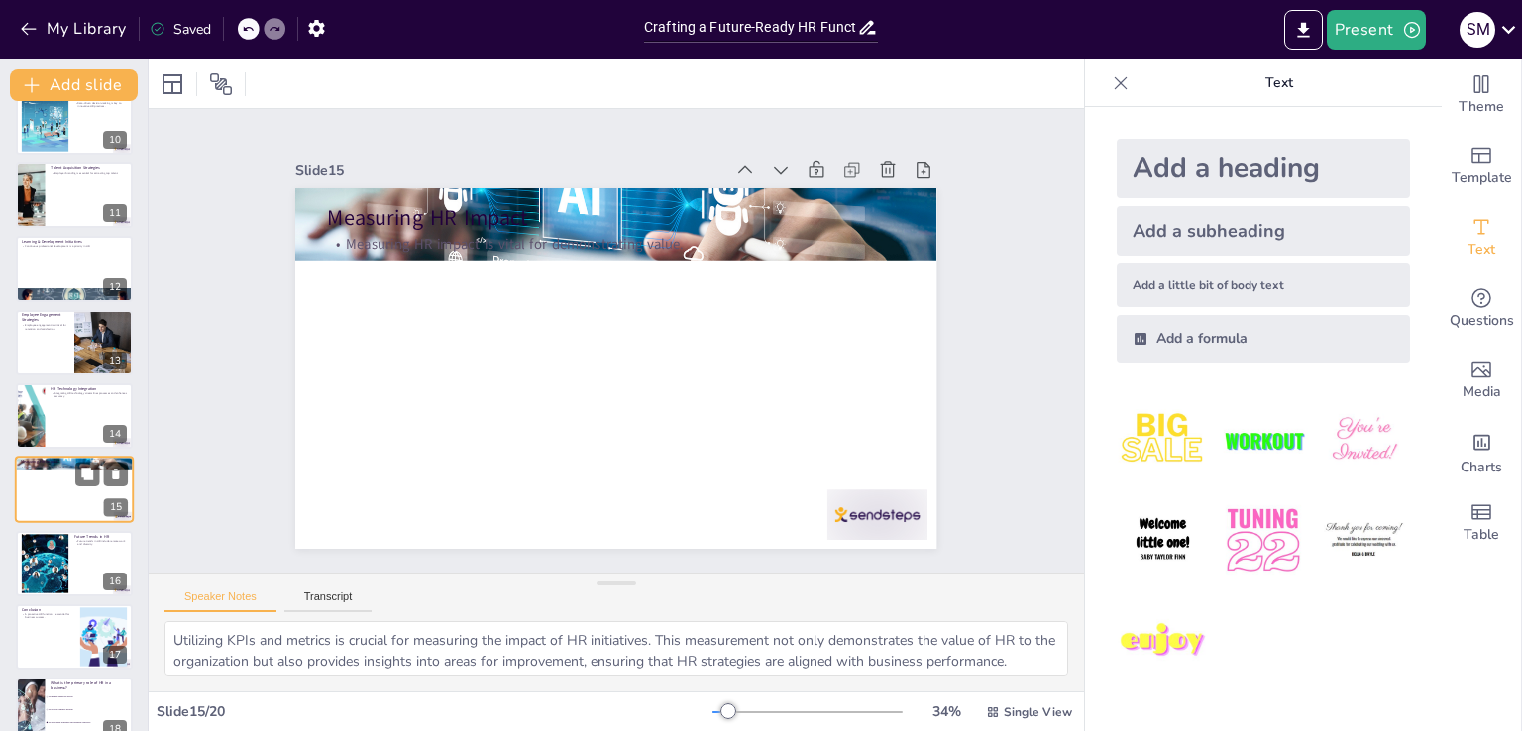
scroll to position [765, 0]
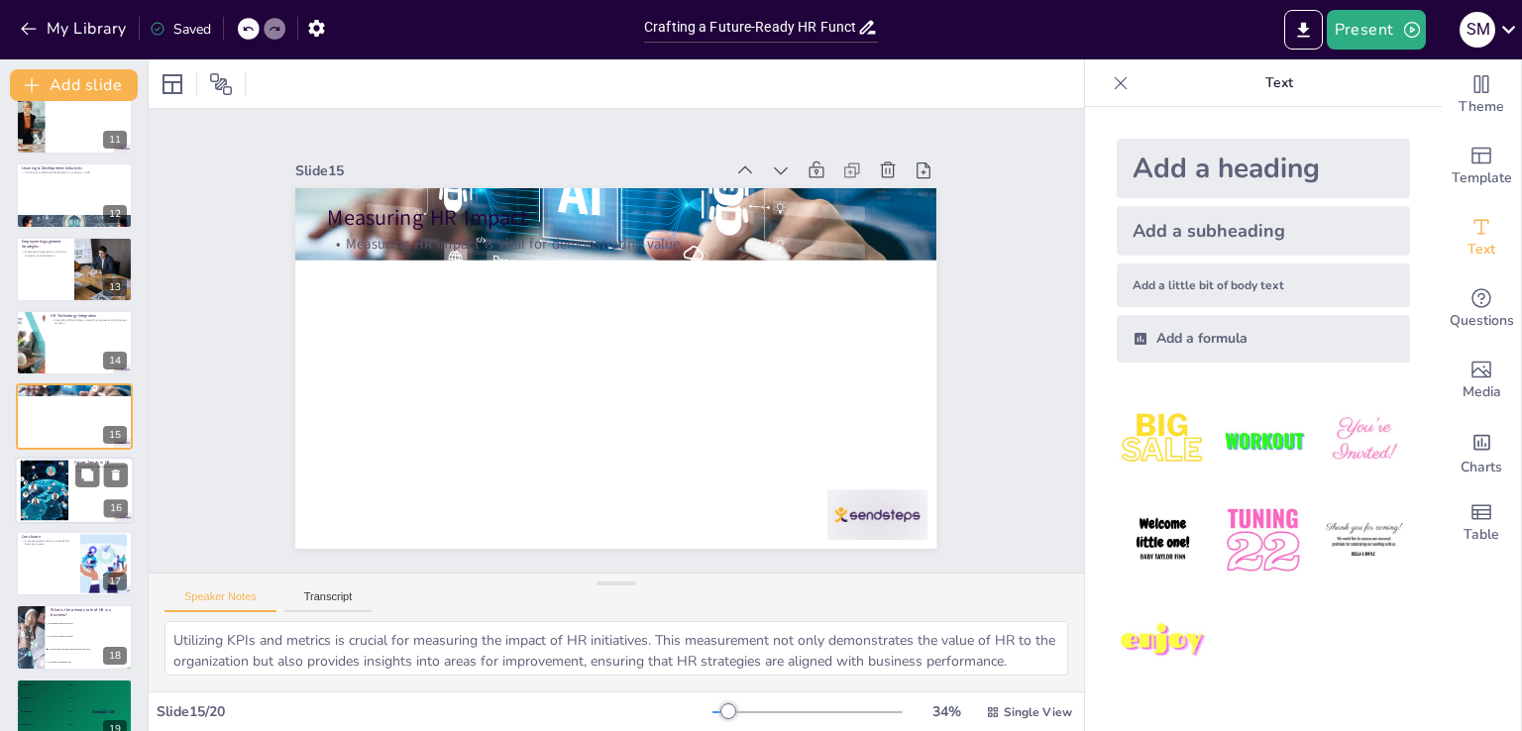
click at [67, 483] on div at bounding box center [44, 490] width 103 height 60
checkbox input "true"
type textarea "The future of HR is shaped by trends such as remote work and a strong focus on …"
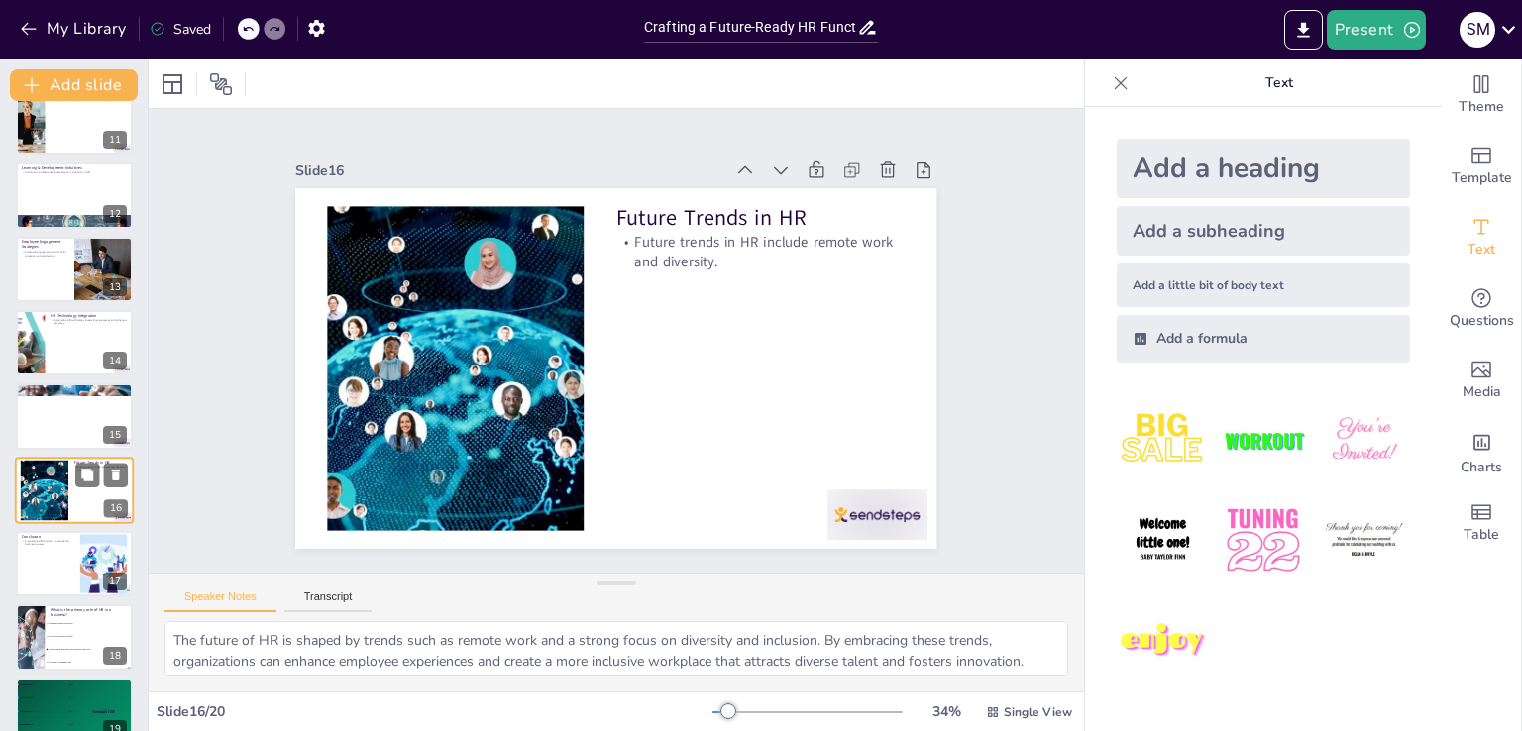
scroll to position [839, 0]
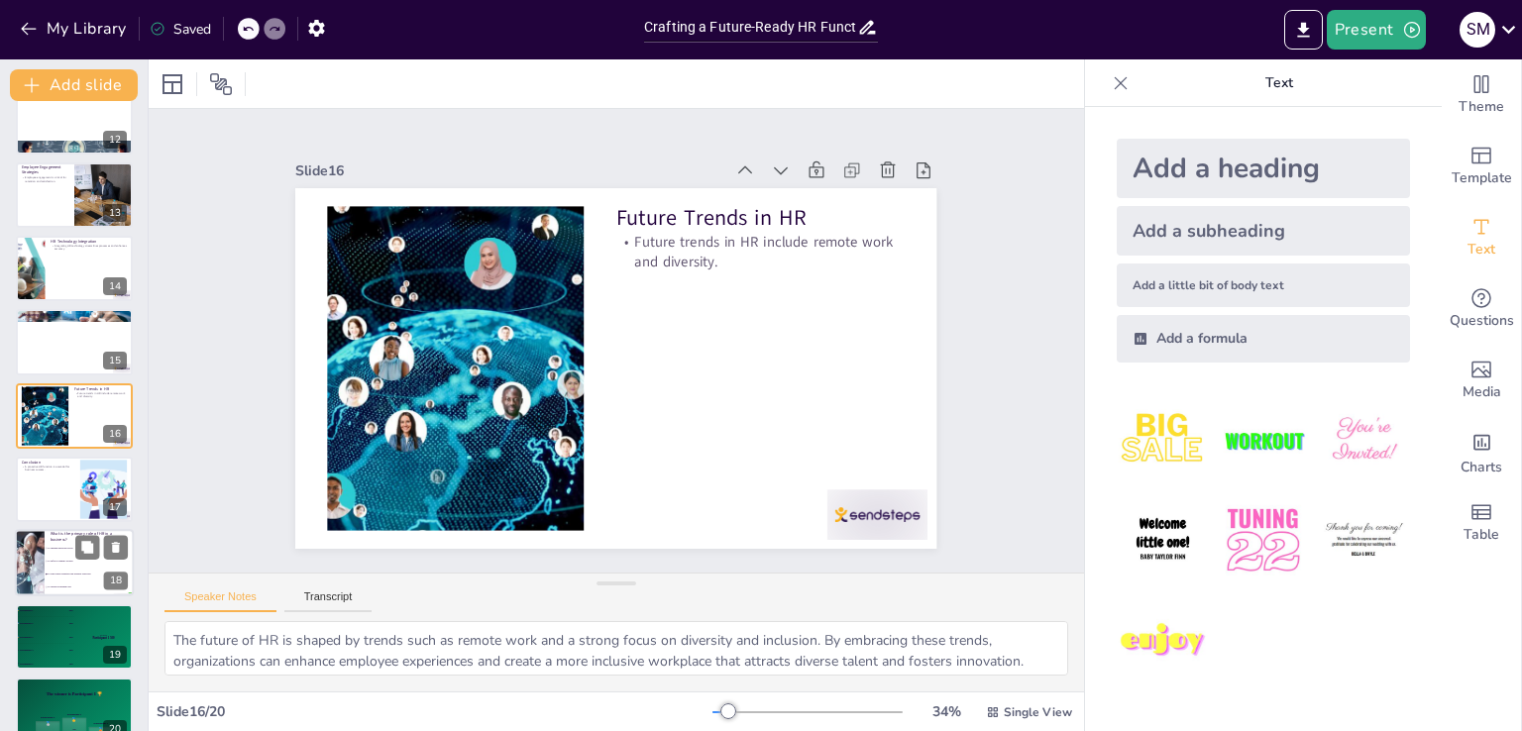
click at [57, 557] on li "To enforce company policies" at bounding box center [89, 562] width 89 height 13
checkbox input "true"
type textarea "The correct answer is that HR's primary role is to align talent strategies with…"
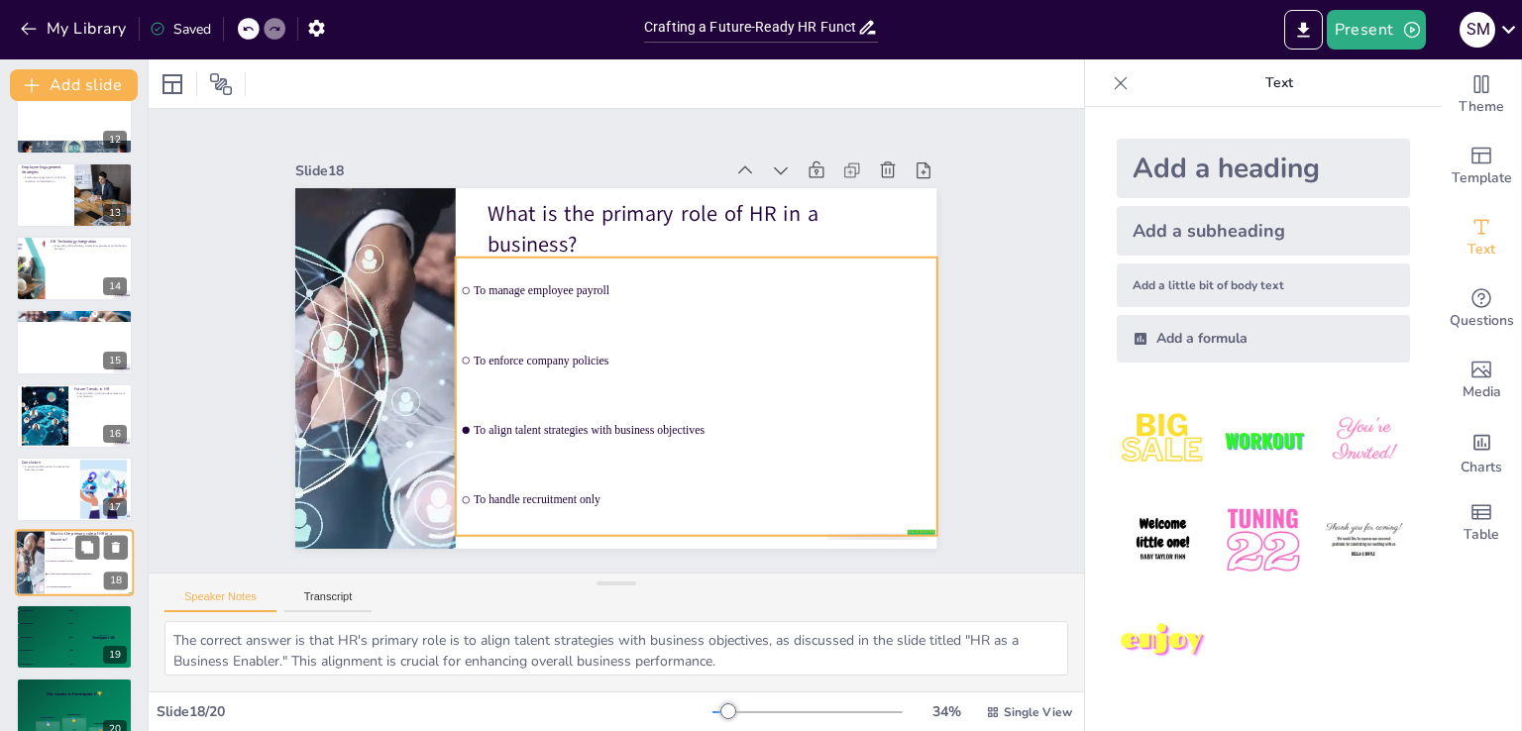
scroll to position [867, 0]
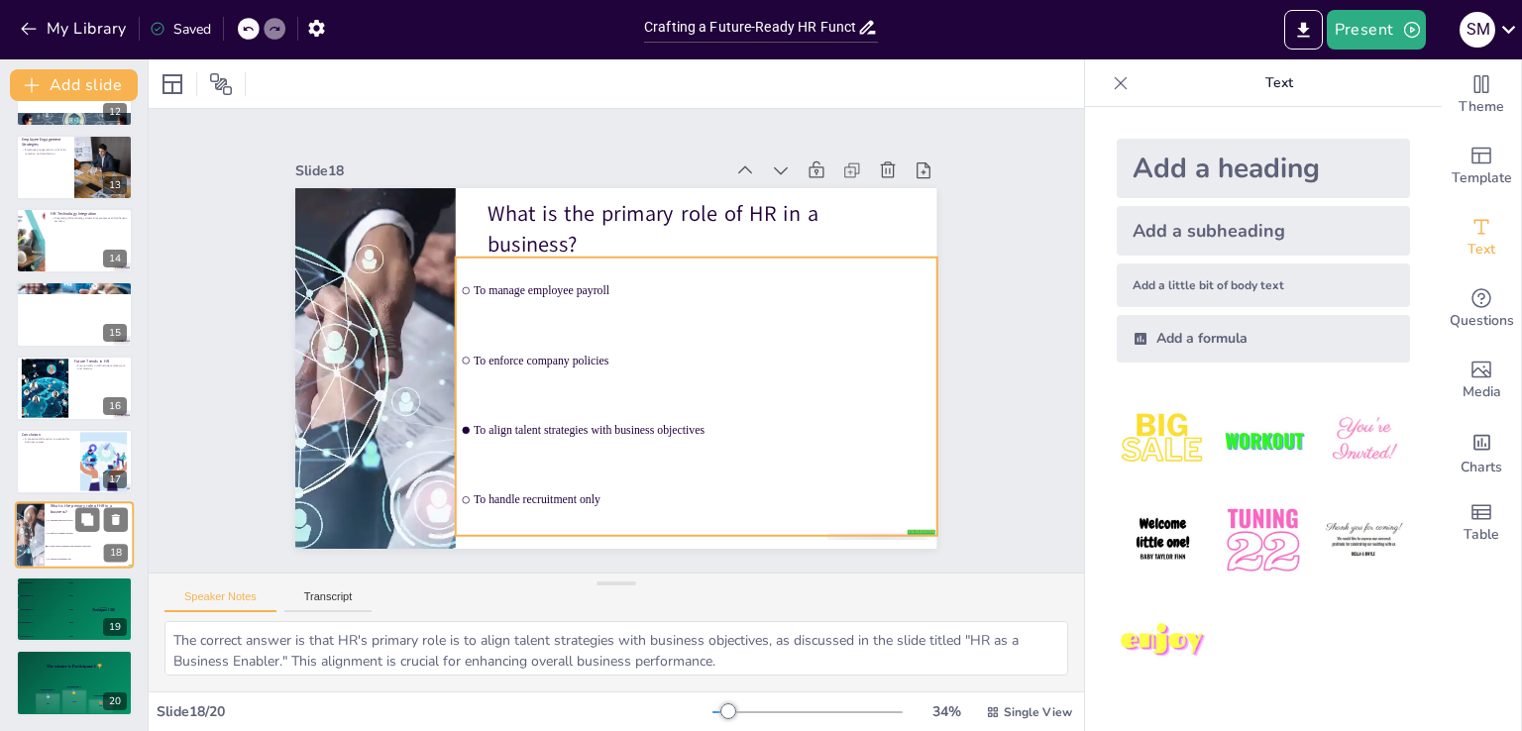
checkbox input "true"
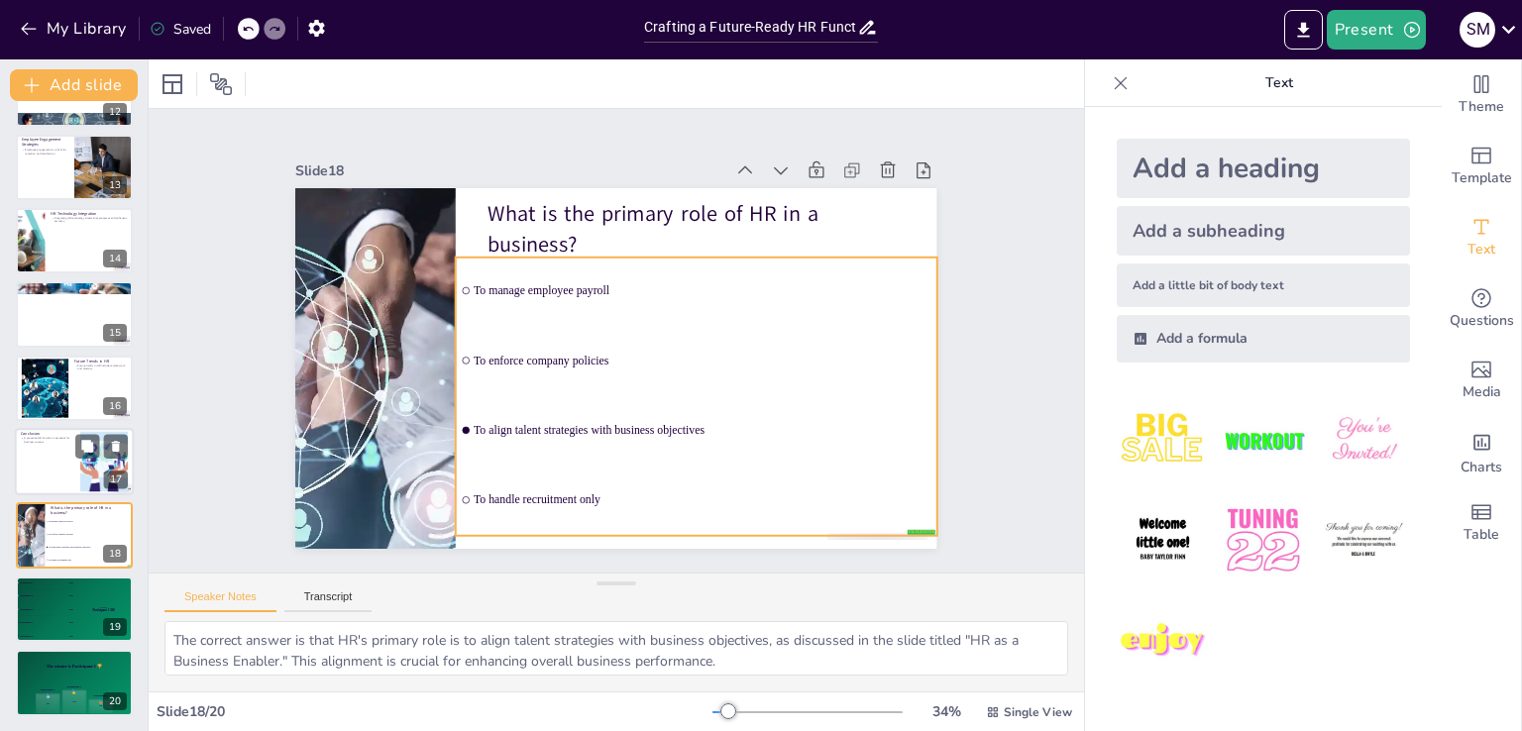
checkbox input "true"
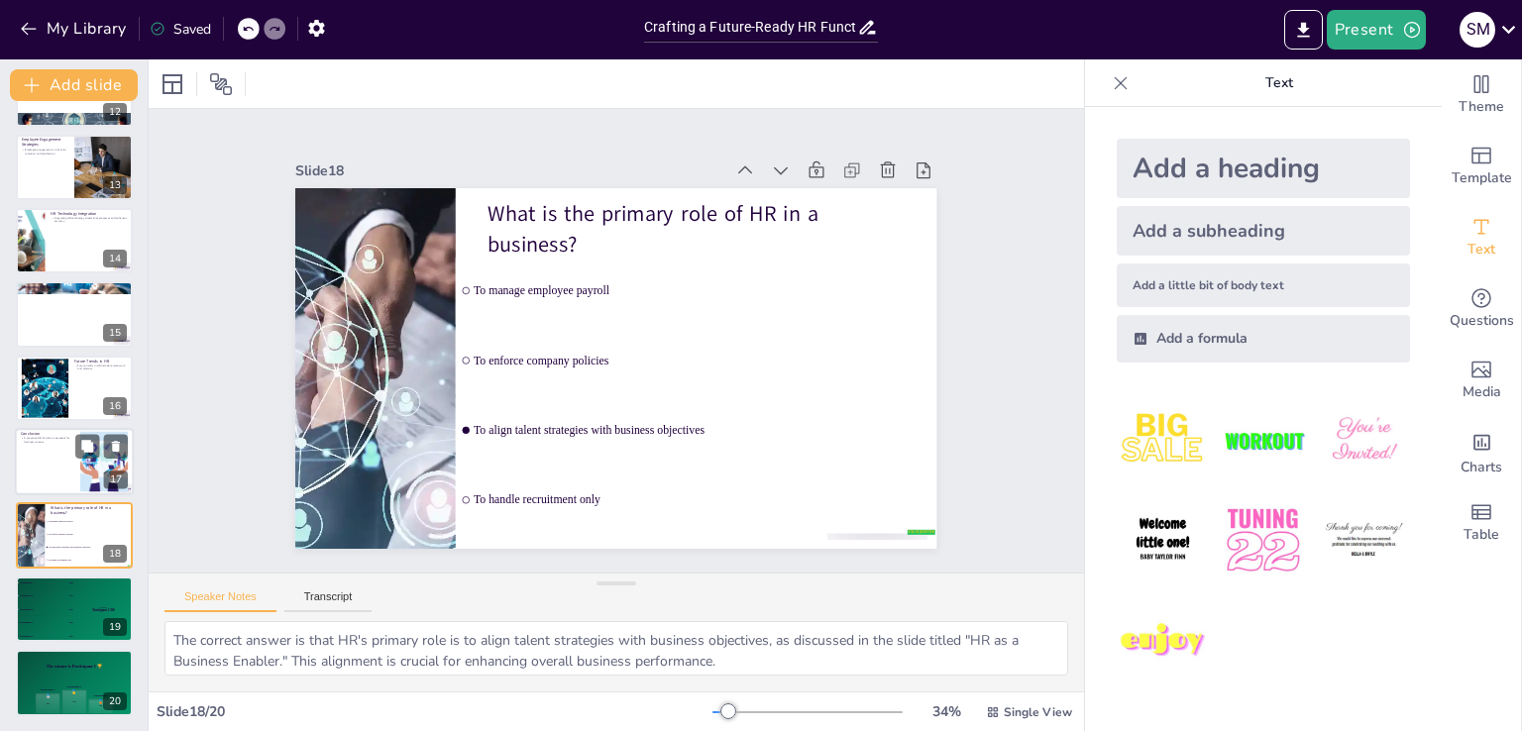
click at [75, 481] on div at bounding box center [74, 461] width 119 height 67
checkbox input "true"
type textarea "In conclusion, a proactive HR function is crucial for navigating the complexiti…"
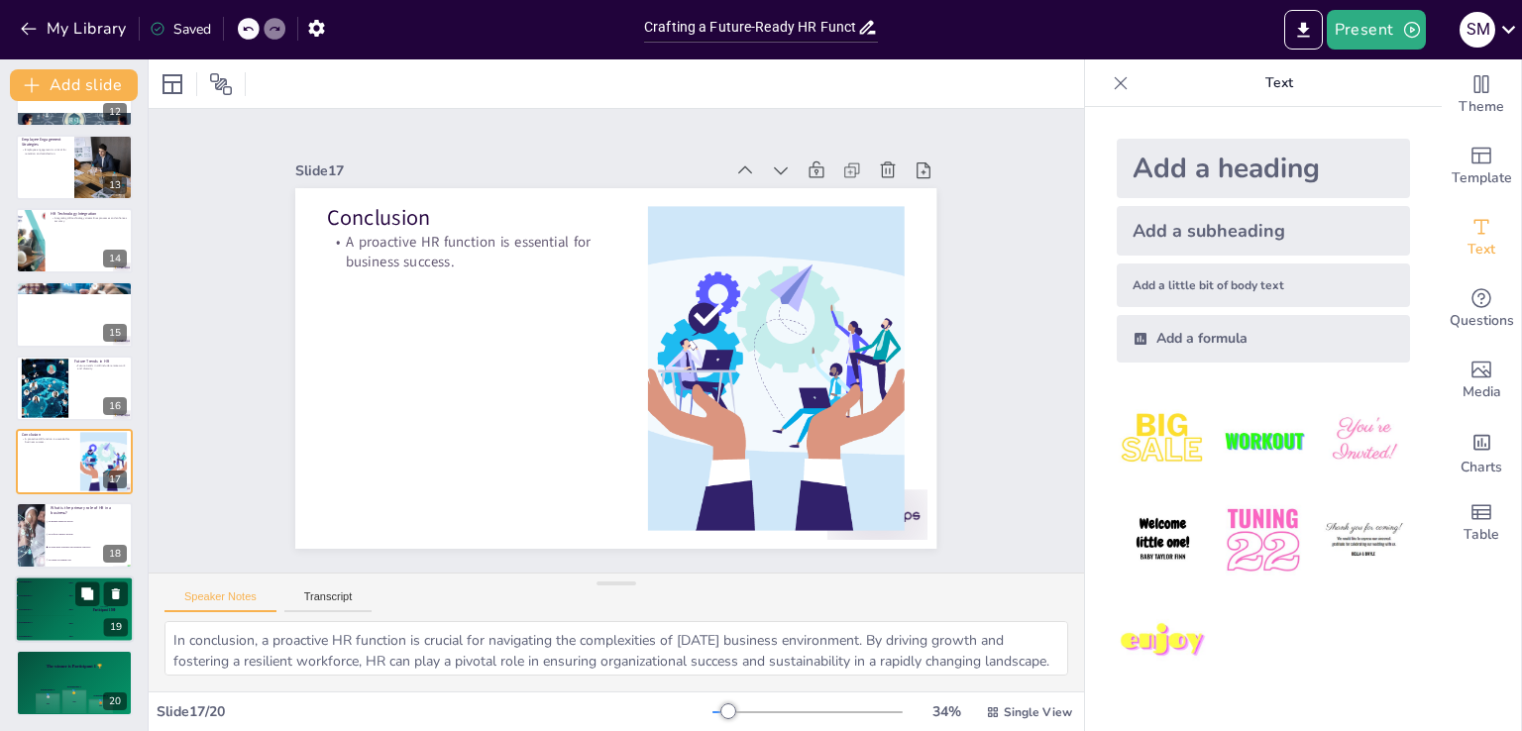
click at [47, 580] on div "🥇 Participant 1 500" at bounding box center [44, 582] width 59 height 13
checkbox input "true"
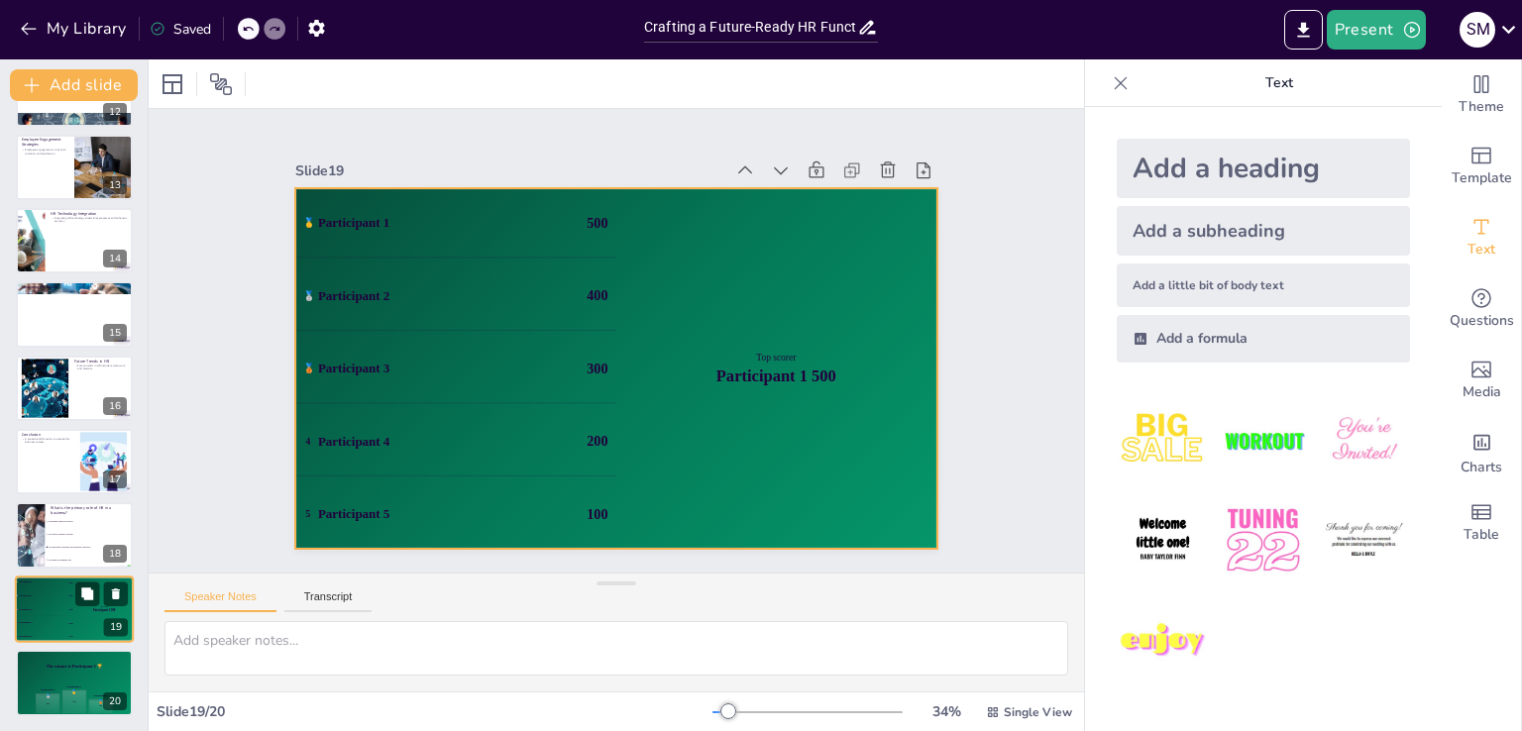
click at [56, 630] on div "5 Participant 5 100" at bounding box center [44, 636] width 59 height 13
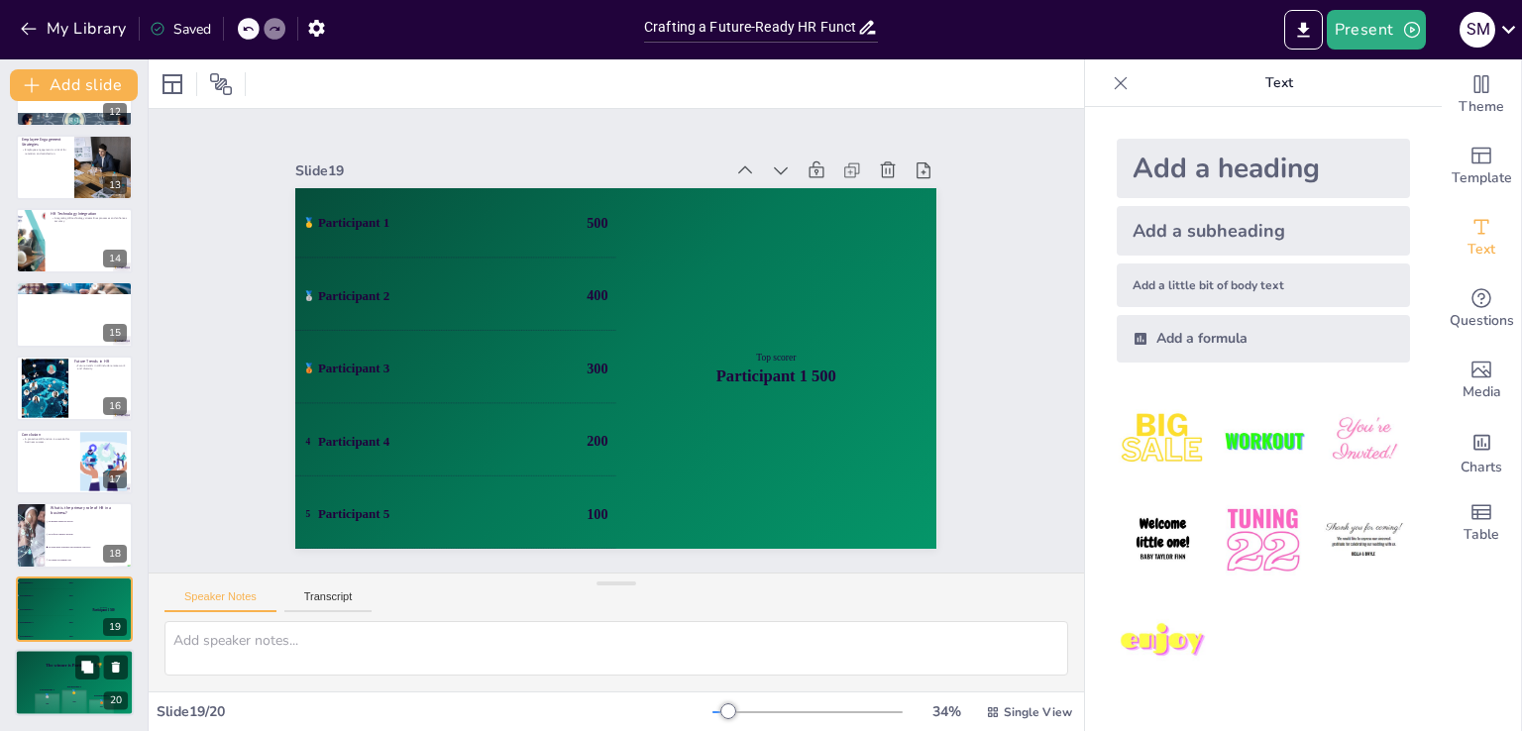
click at [56, 663] on h4 "The winner is Participant 1 🏆" at bounding box center [74, 665] width 119 height 5
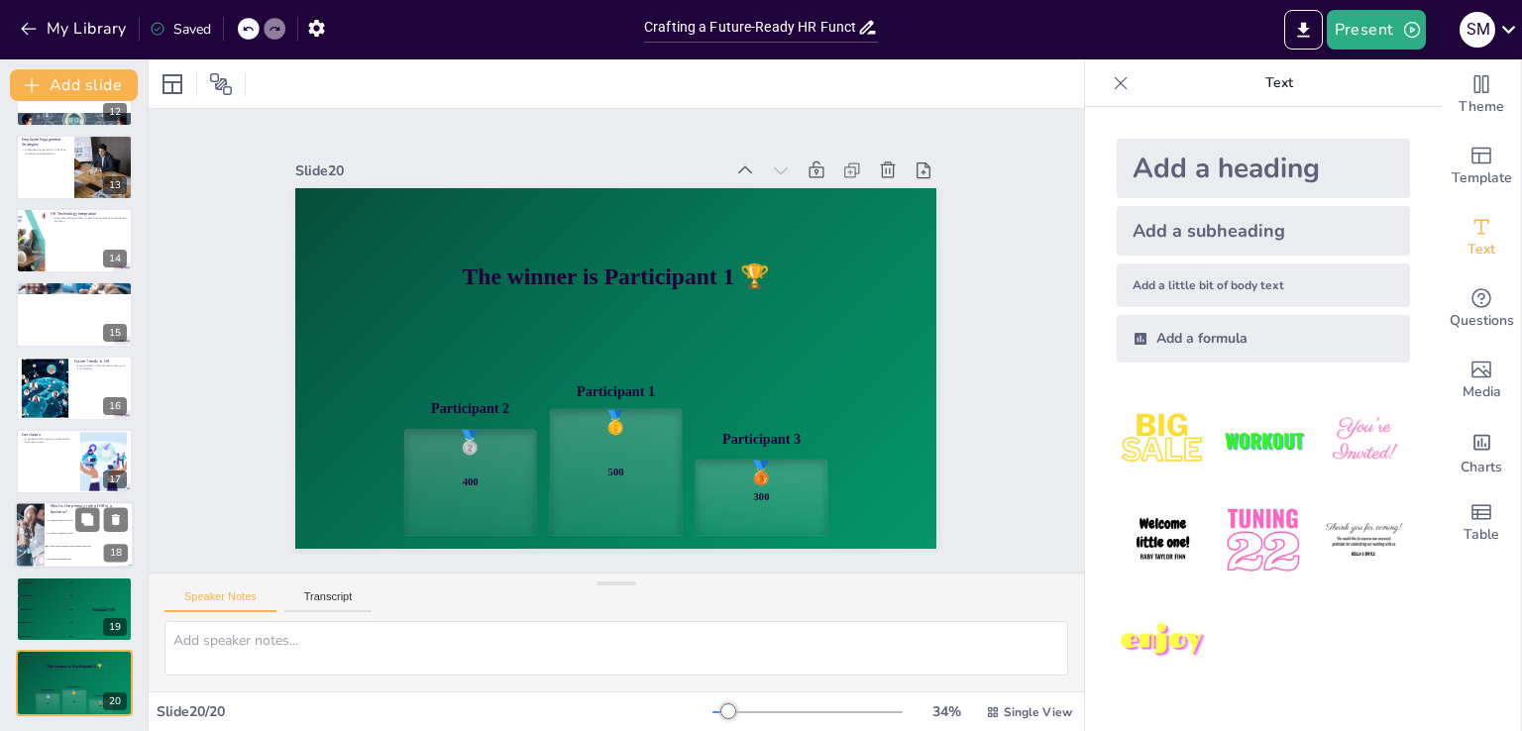
scroll to position [0, 0]
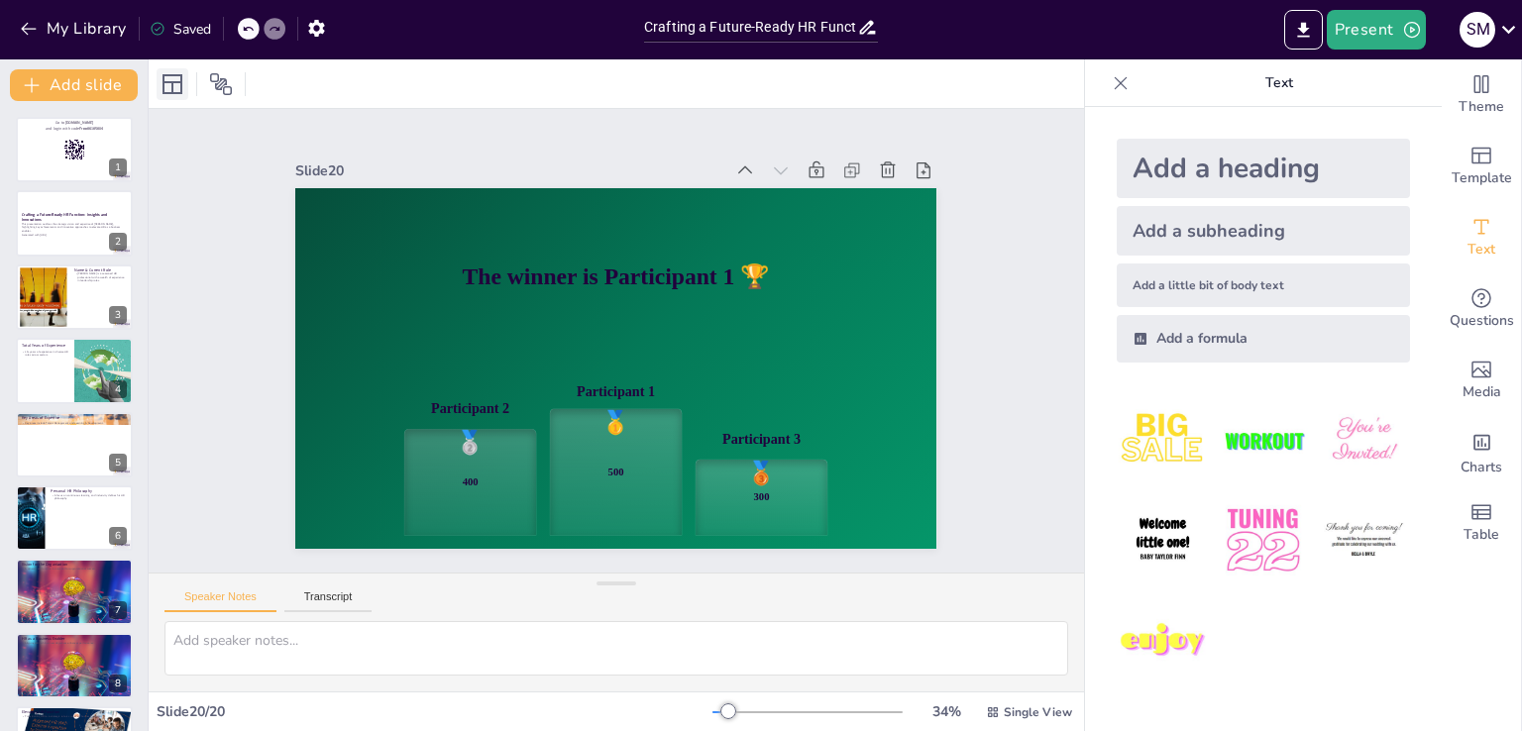
click at [170, 82] on icon at bounding box center [173, 84] width 20 height 20
click at [214, 76] on icon at bounding box center [221, 84] width 24 height 24
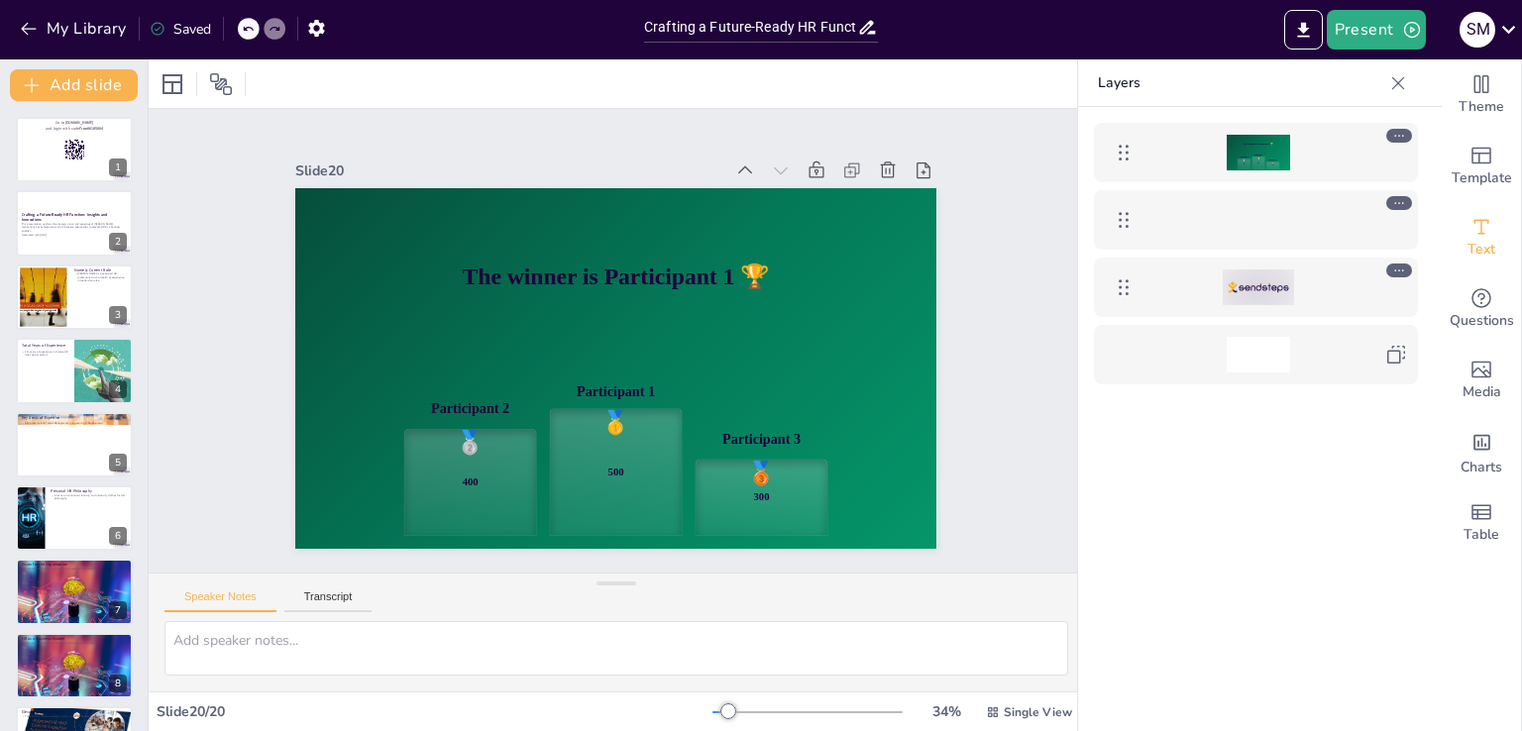
click at [1404, 266] on icon at bounding box center [1400, 271] width 14 height 14
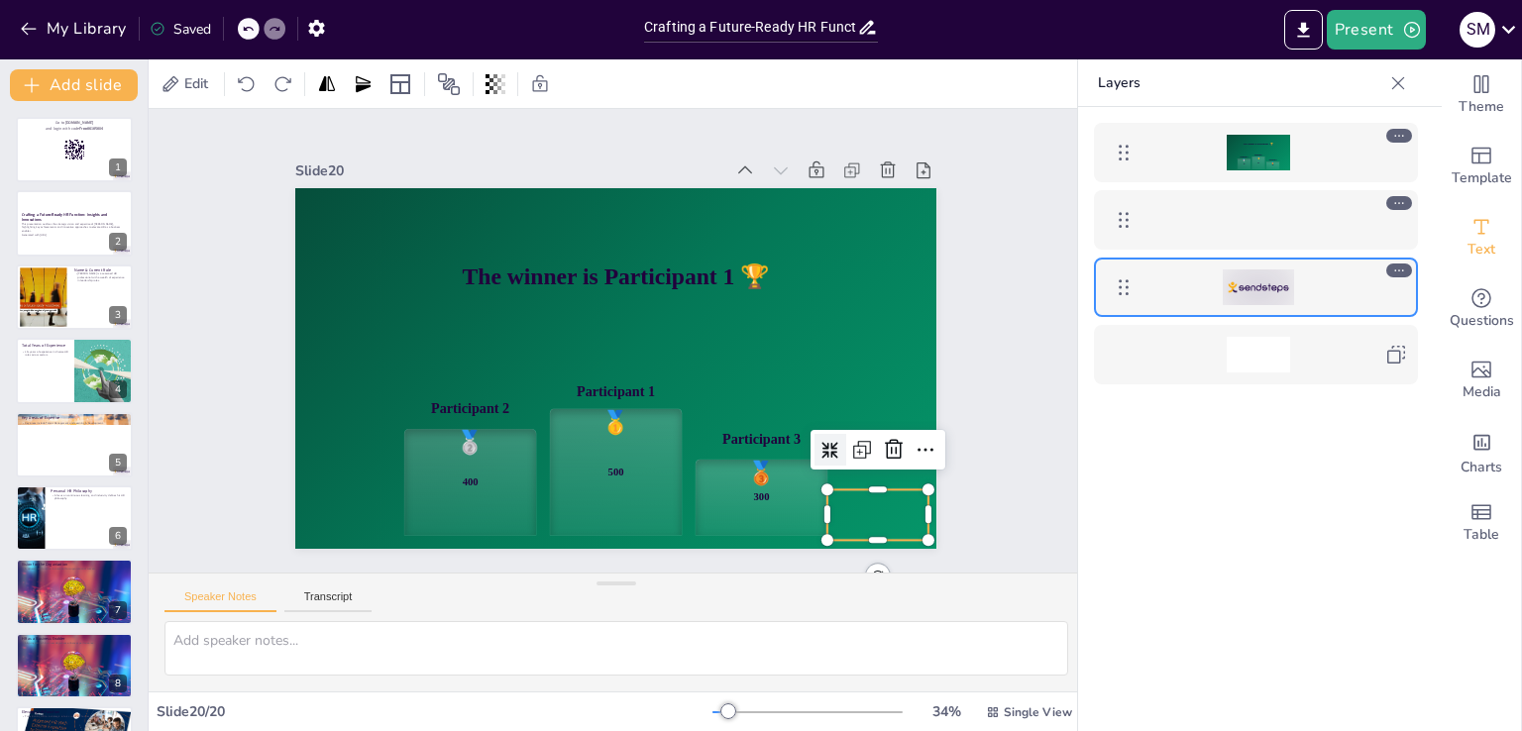
click at [1404, 266] on icon at bounding box center [1400, 271] width 14 height 14
click at [1122, 286] on icon at bounding box center [1124, 288] width 24 height 24
click at [1263, 286] on div at bounding box center [1258, 288] width 71 height 36
click at [1347, 209] on div at bounding box center [1258, 220] width 229 height 36
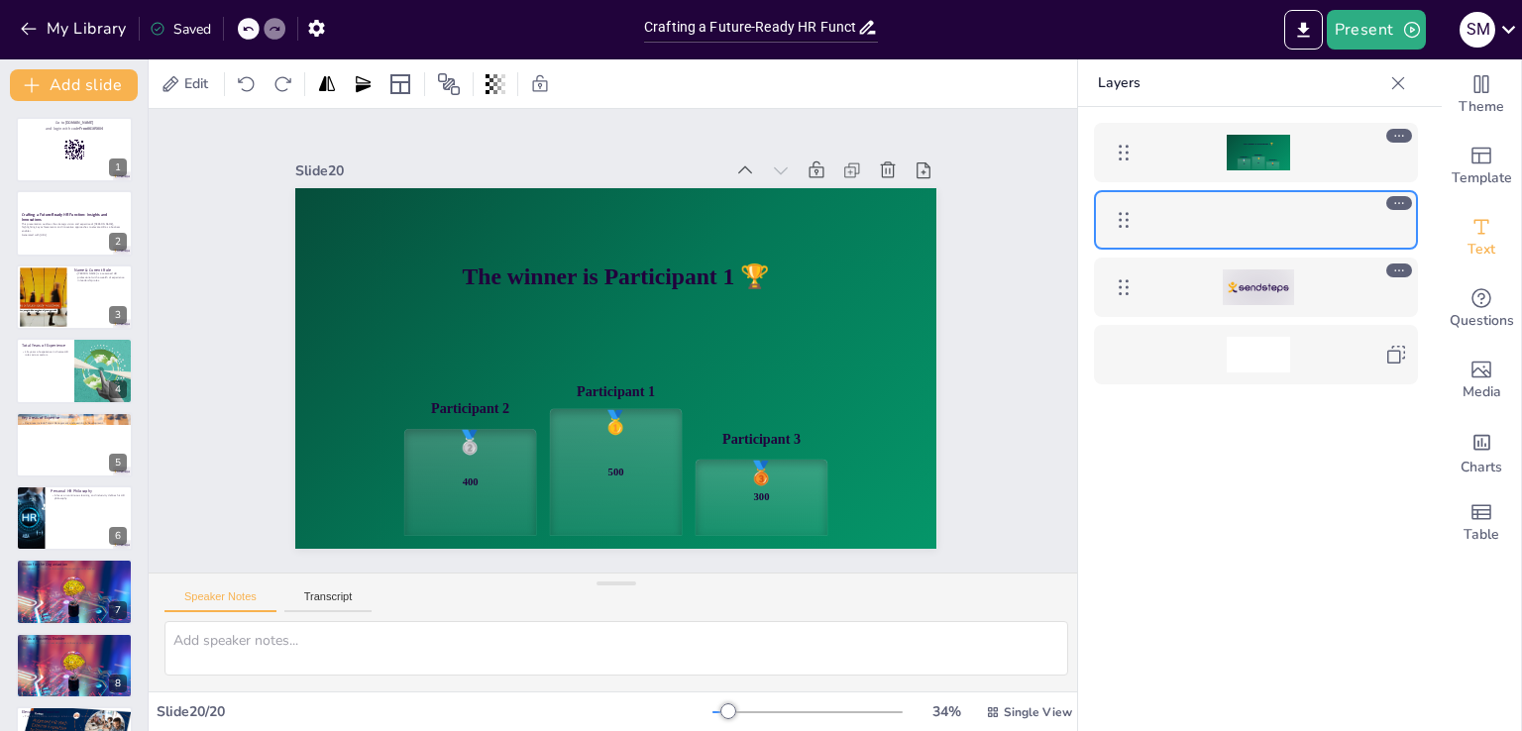
click at [1334, 165] on div "The winner is Participant 1 🏆 Participant 2 🥈 400 Participant 1 🥇 500 Participa…" at bounding box center [1258, 153] width 229 height 36
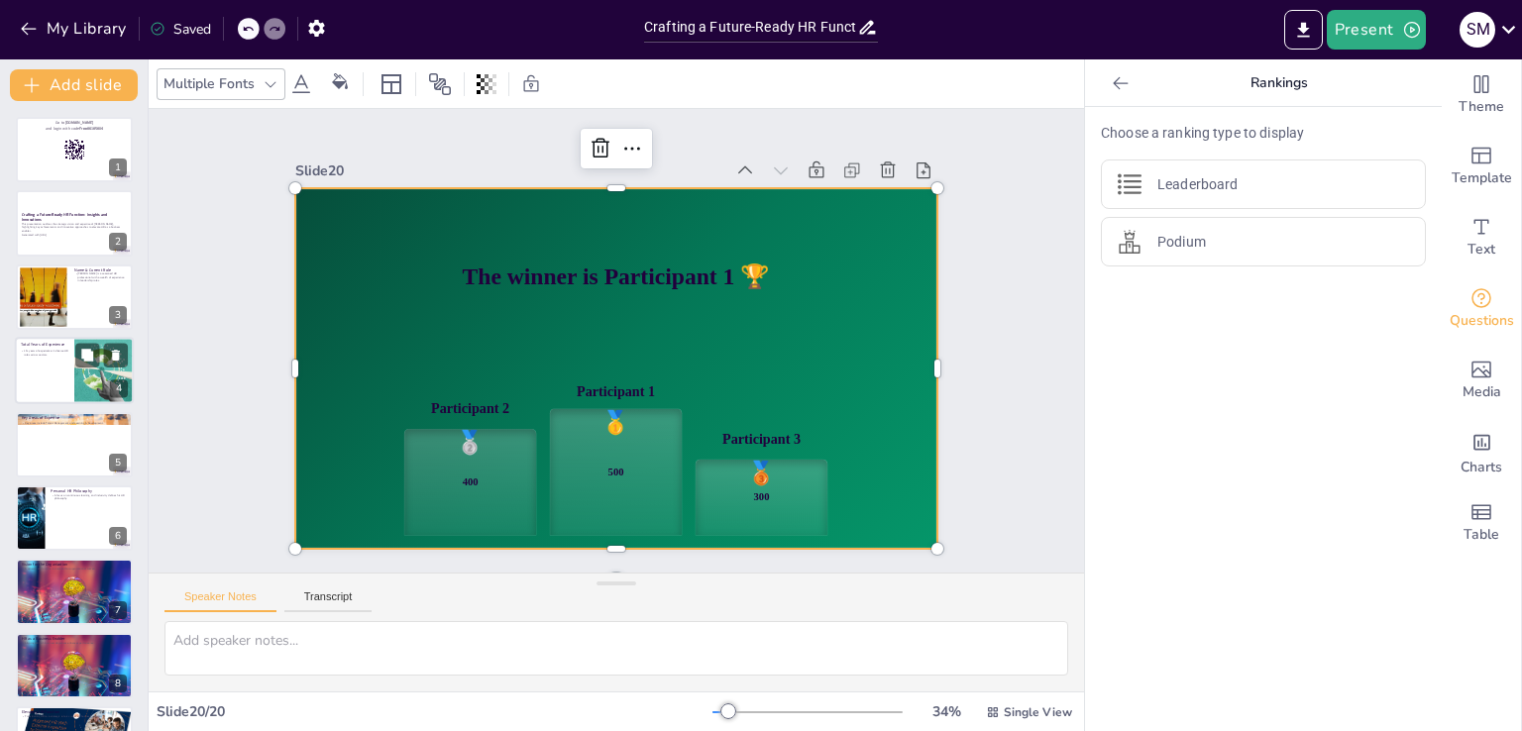
click at [56, 376] on div at bounding box center [74, 370] width 119 height 67
checkbox input "true"
type textarea "With more than 15 years in the HR field, [PERSON_NAME] has developed a robust u…"
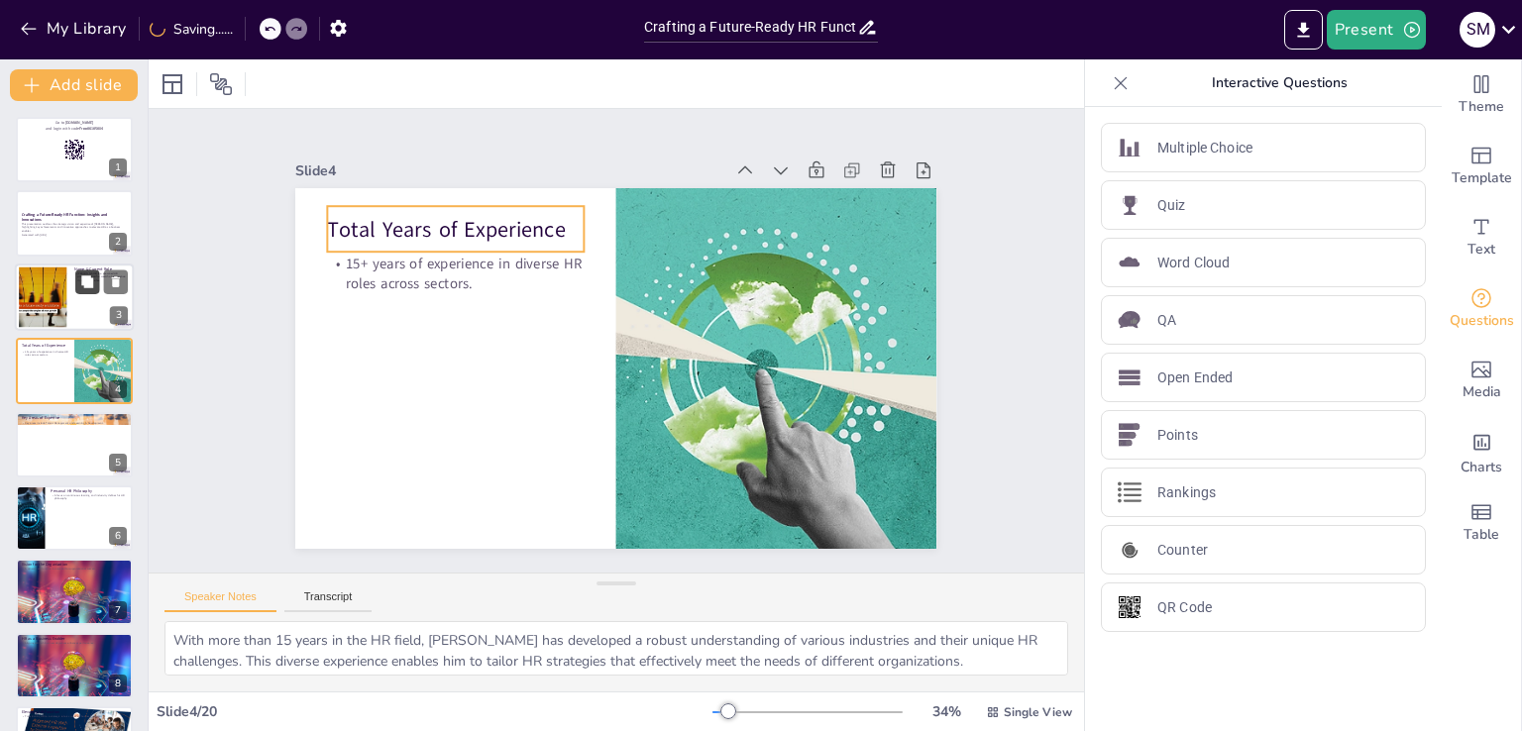
checkbox input "true"
click at [87, 282] on icon at bounding box center [87, 282] width 12 height 12
type textarea "[PERSON_NAME] extensive background in HR leadership positions him uniquely to d…"
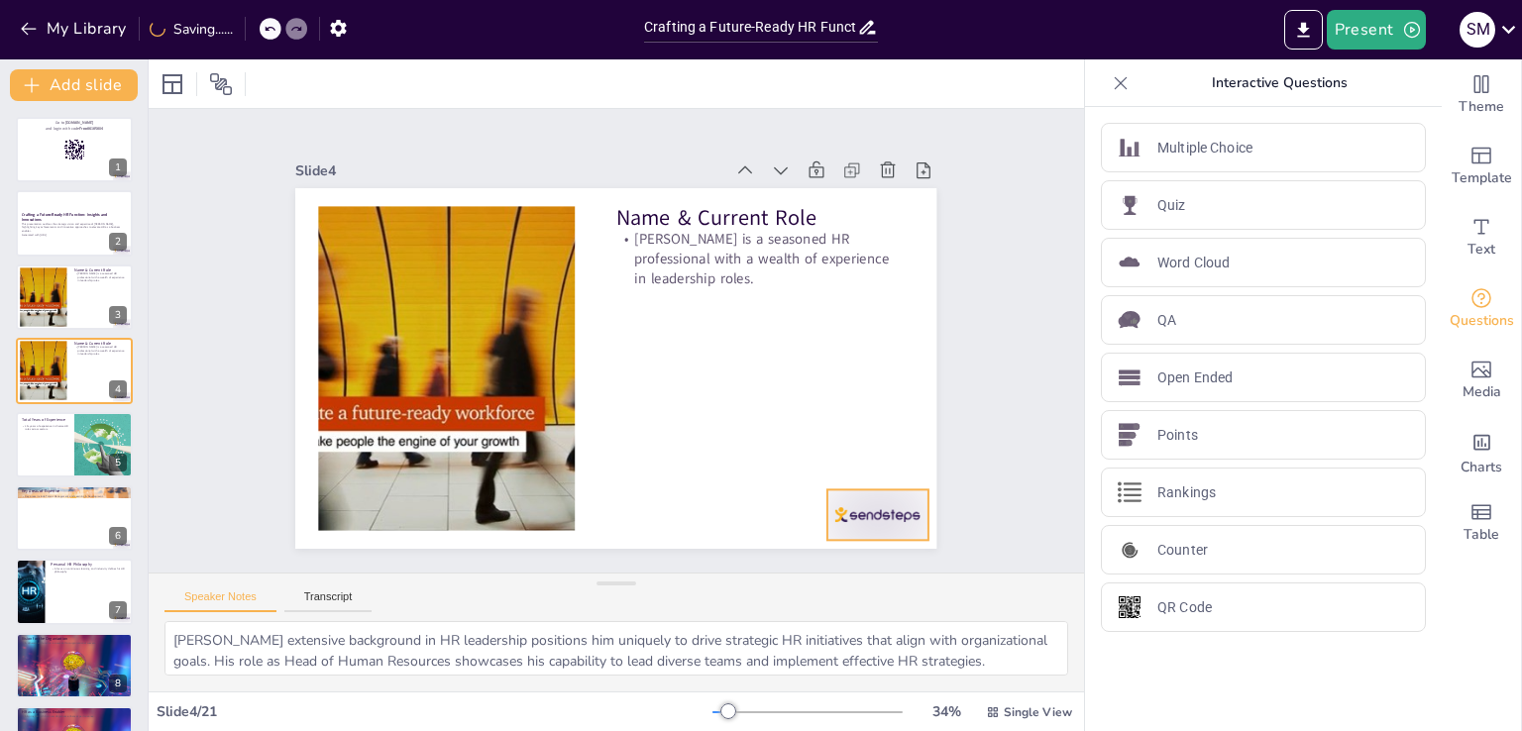
click at [866, 507] on div at bounding box center [878, 515] width 100 height 51
click at [79, 298] on div at bounding box center [74, 297] width 119 height 67
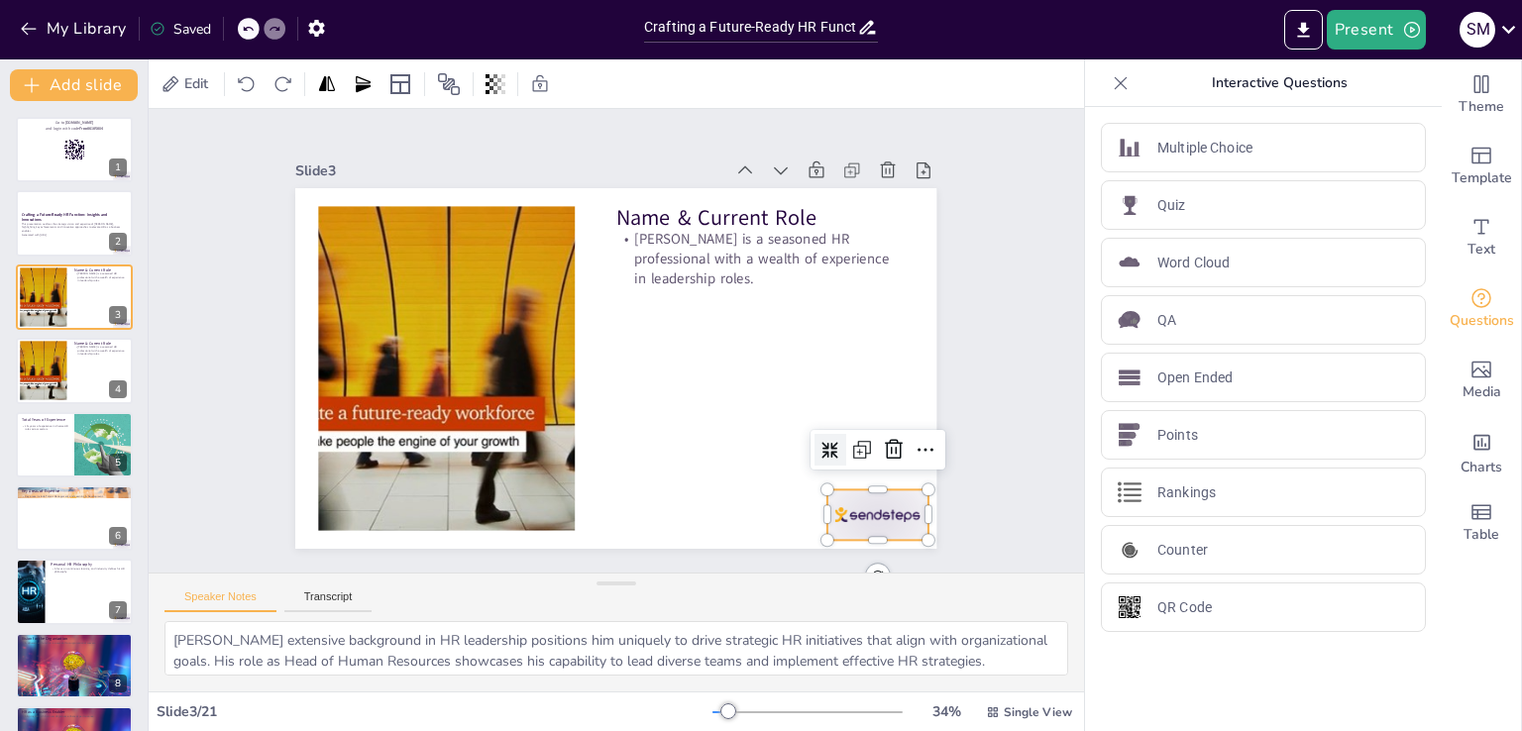
click at [860, 511] on div at bounding box center [858, 541] width 105 height 60
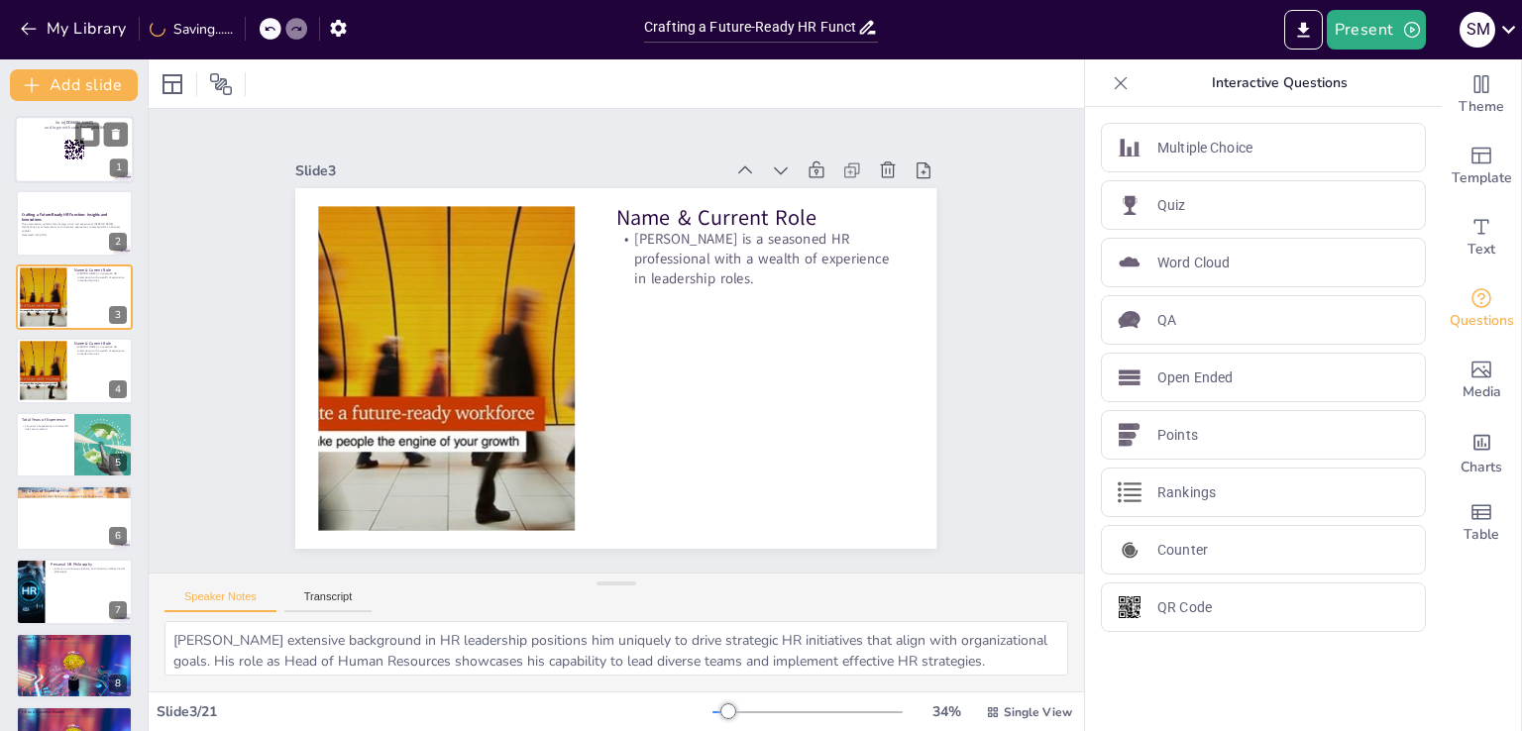
checkbox input "true"
click at [56, 170] on div at bounding box center [74, 149] width 119 height 67
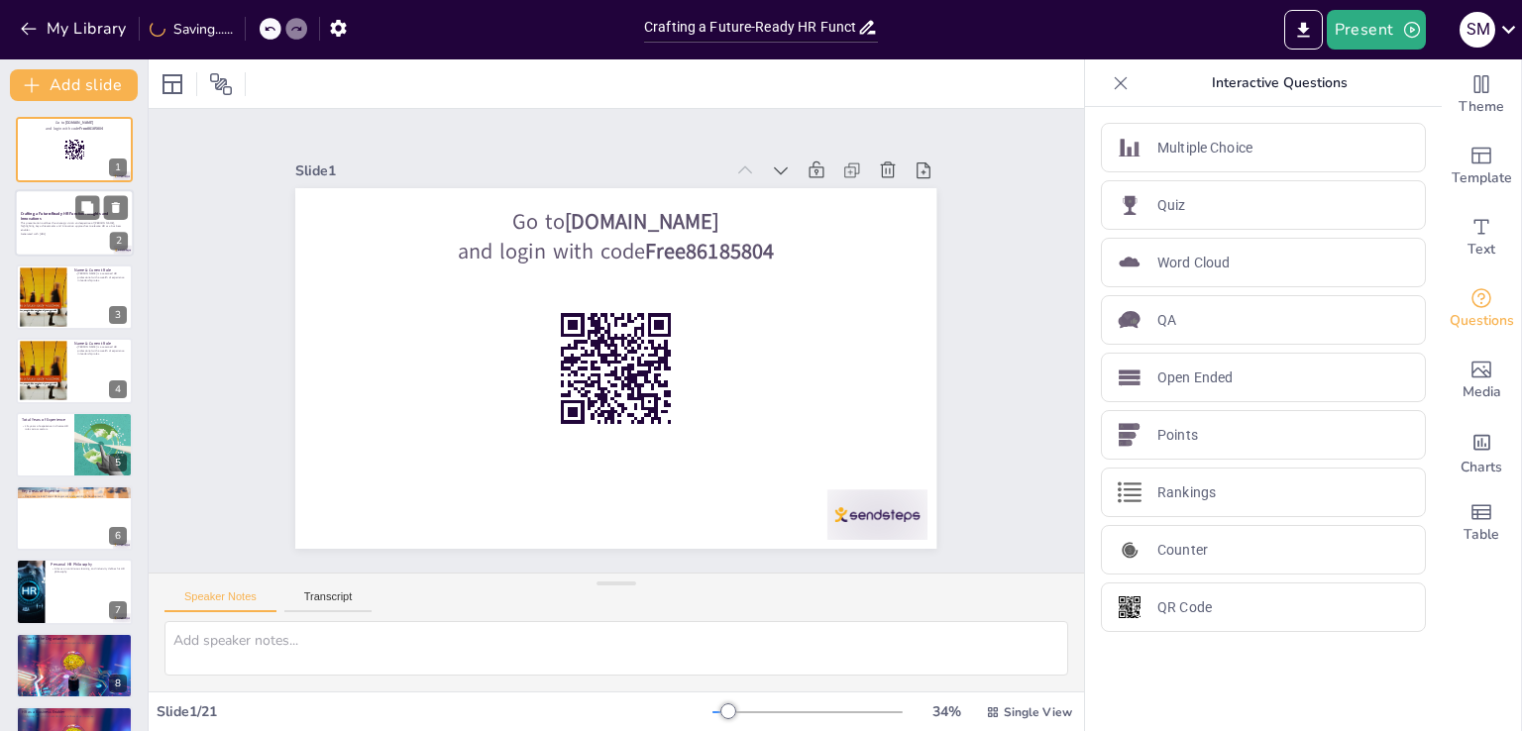
click at [50, 238] on div at bounding box center [74, 223] width 119 height 67
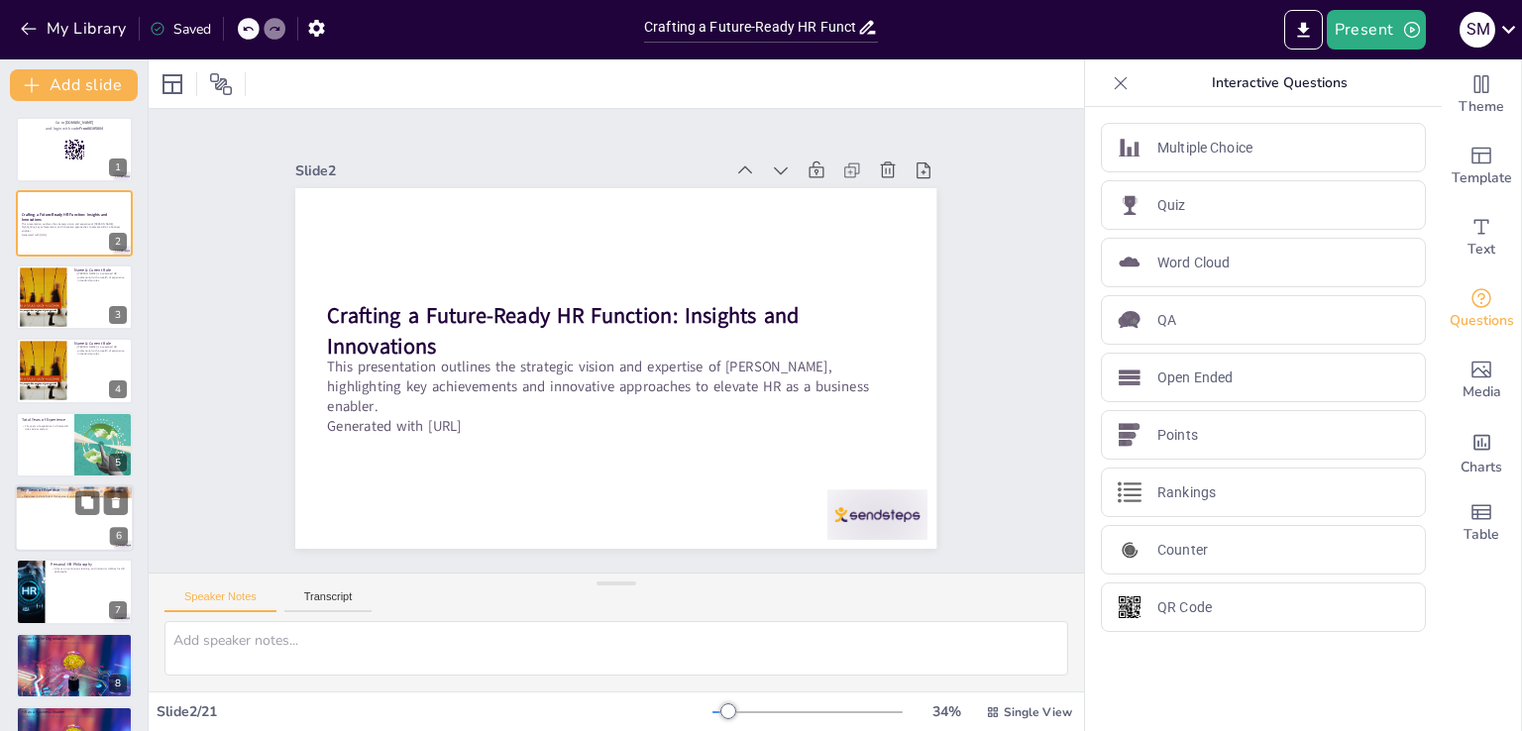
checkbox input "true"
click at [70, 514] on div at bounding box center [74, 518] width 119 height 67
type textarea "[PERSON_NAME] expertise spans several critical areas of HR, including talent ma…"
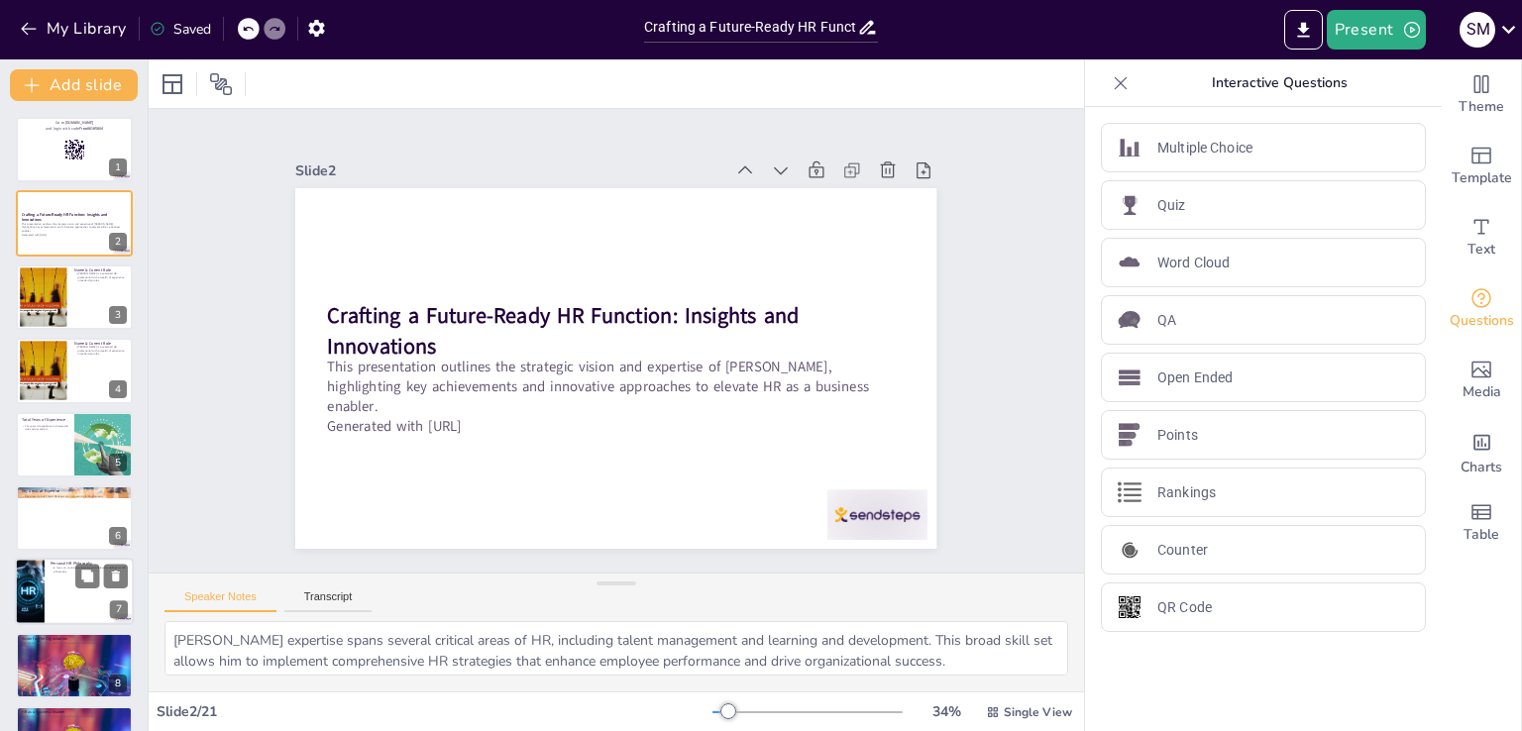
scroll to position [102, 0]
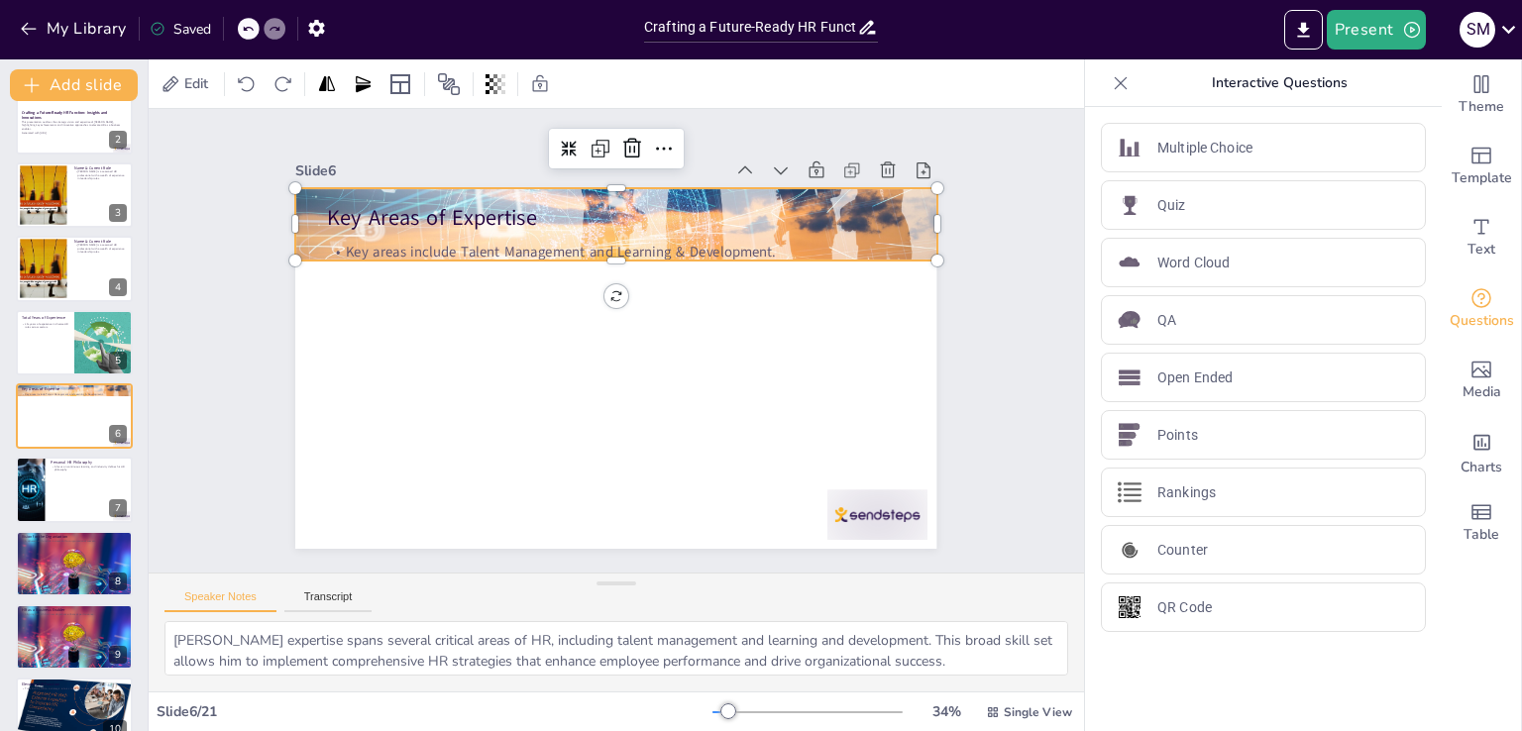
click at [900, 237] on div at bounding box center [615, 224] width 641 height 427
click at [975, 229] on div "Slide 1 Go to [DOMAIN_NAME] and login with code Free86185804 Slide 2 Crafting a…" at bounding box center [616, 341] width 752 height 416
click at [895, 238] on div at bounding box center [615, 224] width 641 height 427
click at [904, 261] on div at bounding box center [615, 269] width 641 height 16
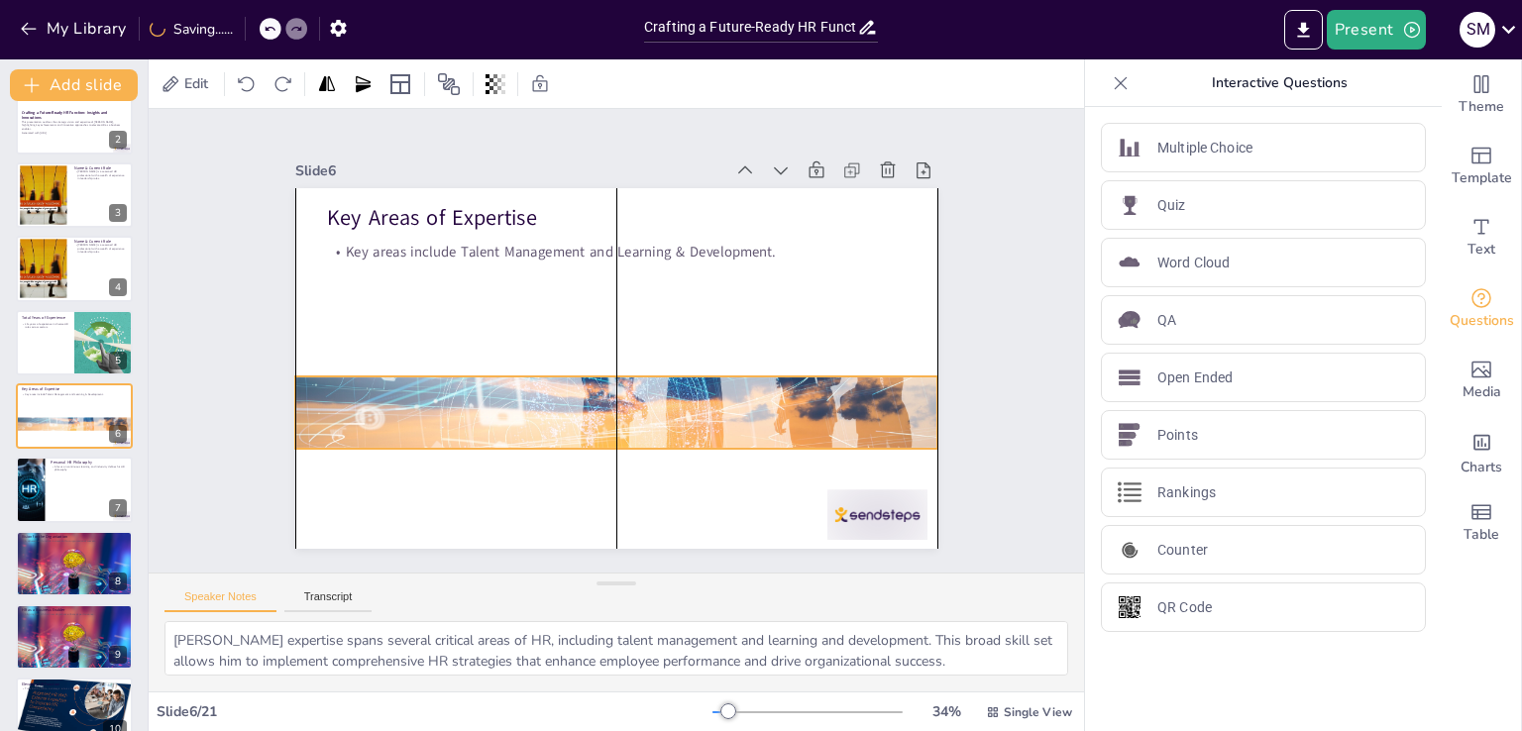
drag, startPoint x: 907, startPoint y: 248, endPoint x: 909, endPoint y: 436, distance: 188.3
click at [909, 436] on div at bounding box center [615, 412] width 641 height 427
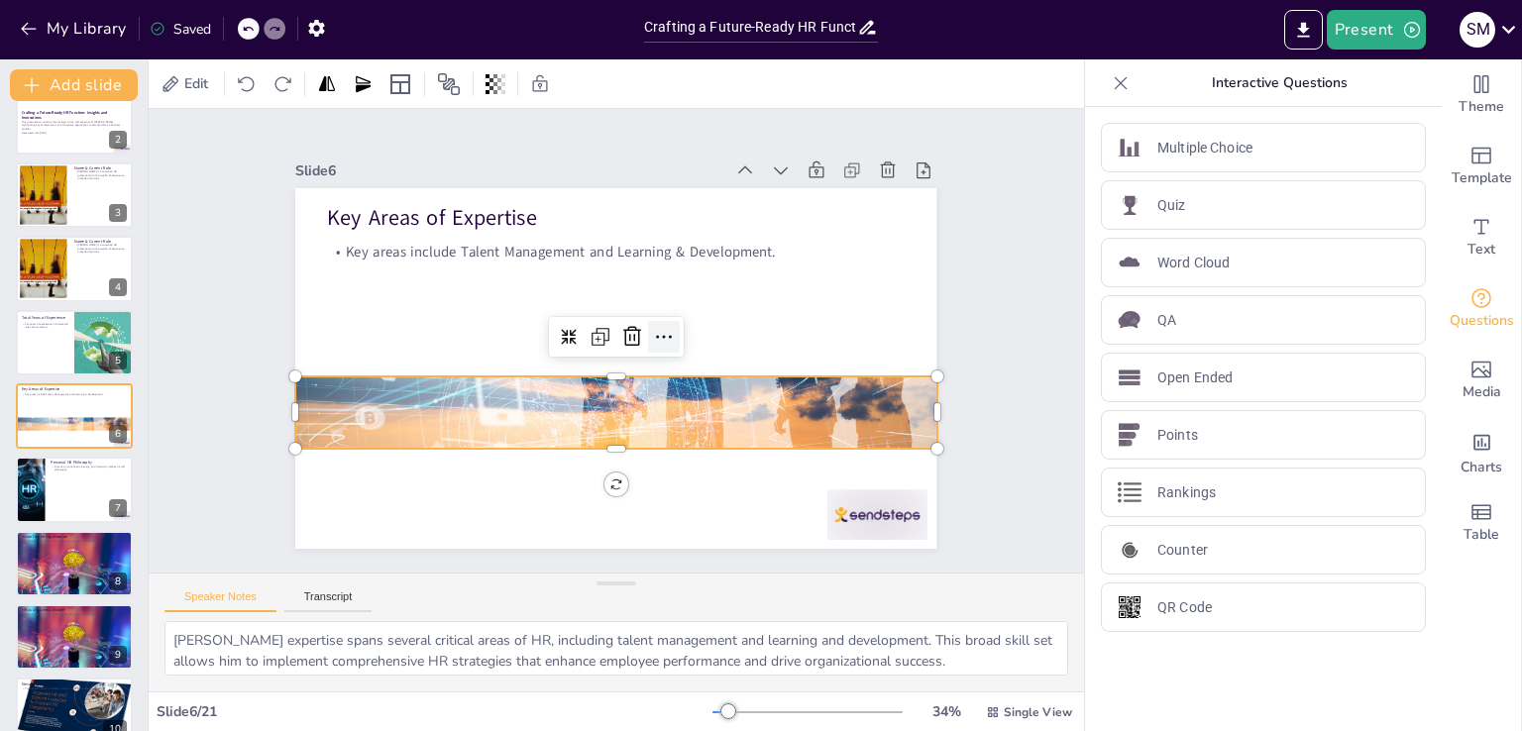
click at [656, 325] on icon at bounding box center [664, 337] width 24 height 24
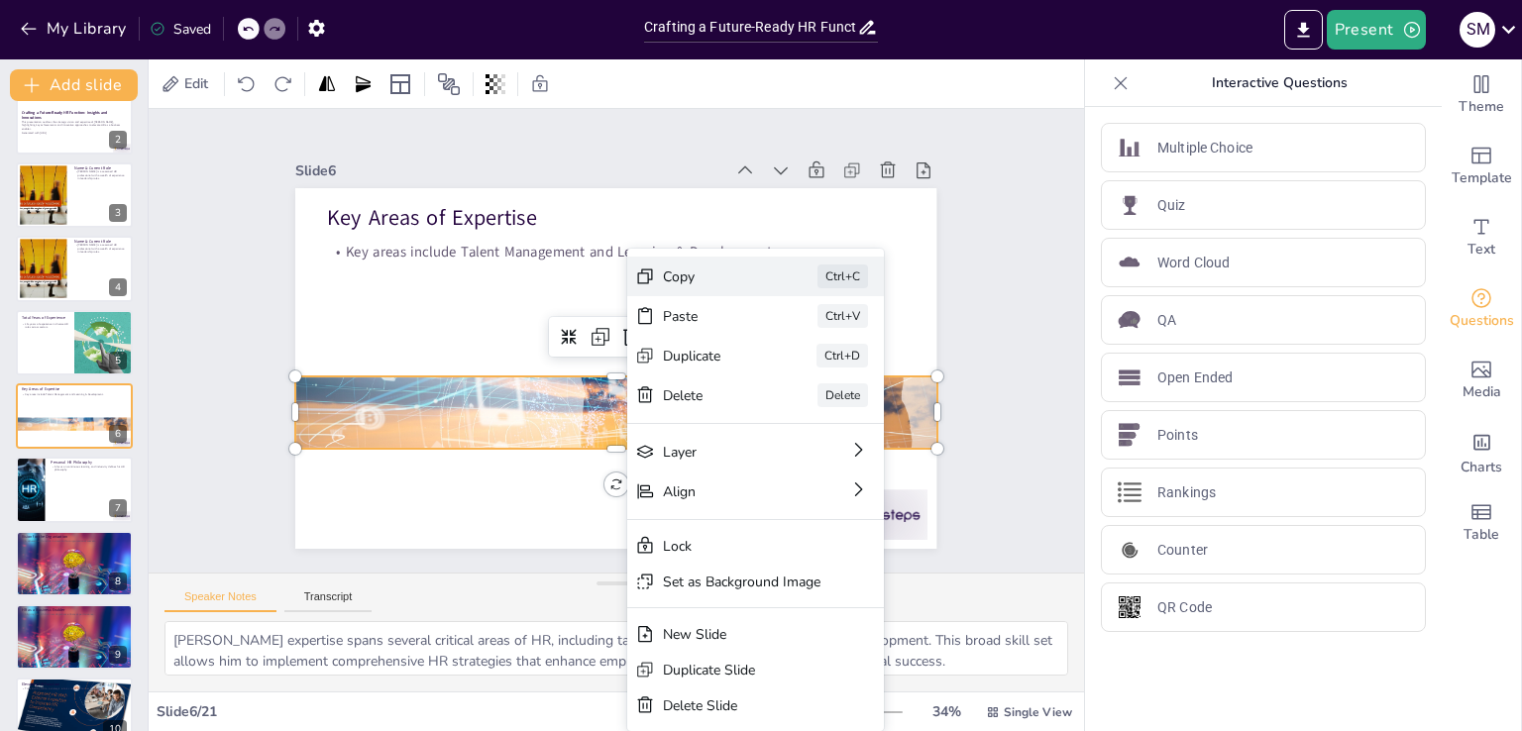
click at [805, 396] on div "Copy" at bounding box center [855, 410] width 100 height 29
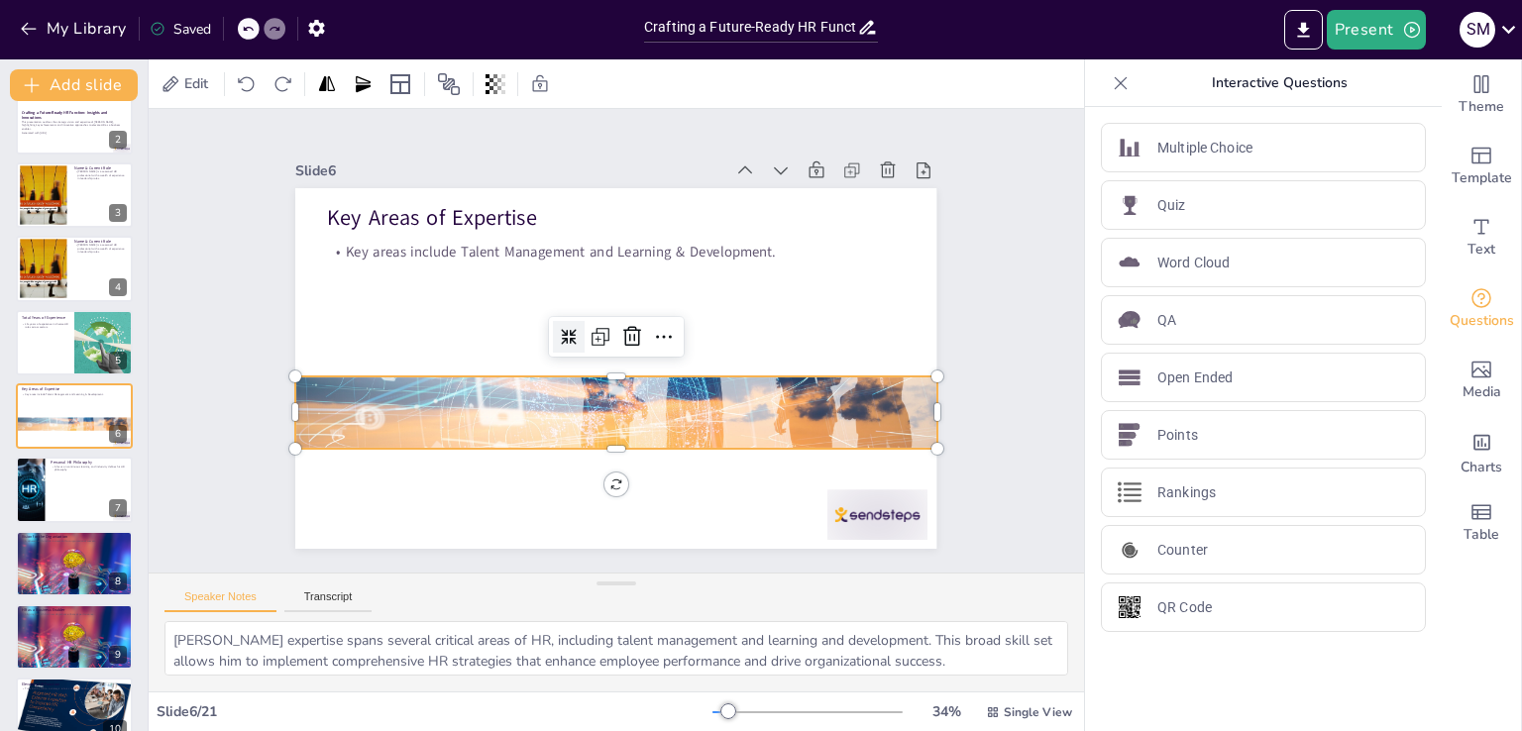
click at [561, 331] on icon at bounding box center [569, 337] width 16 height 16
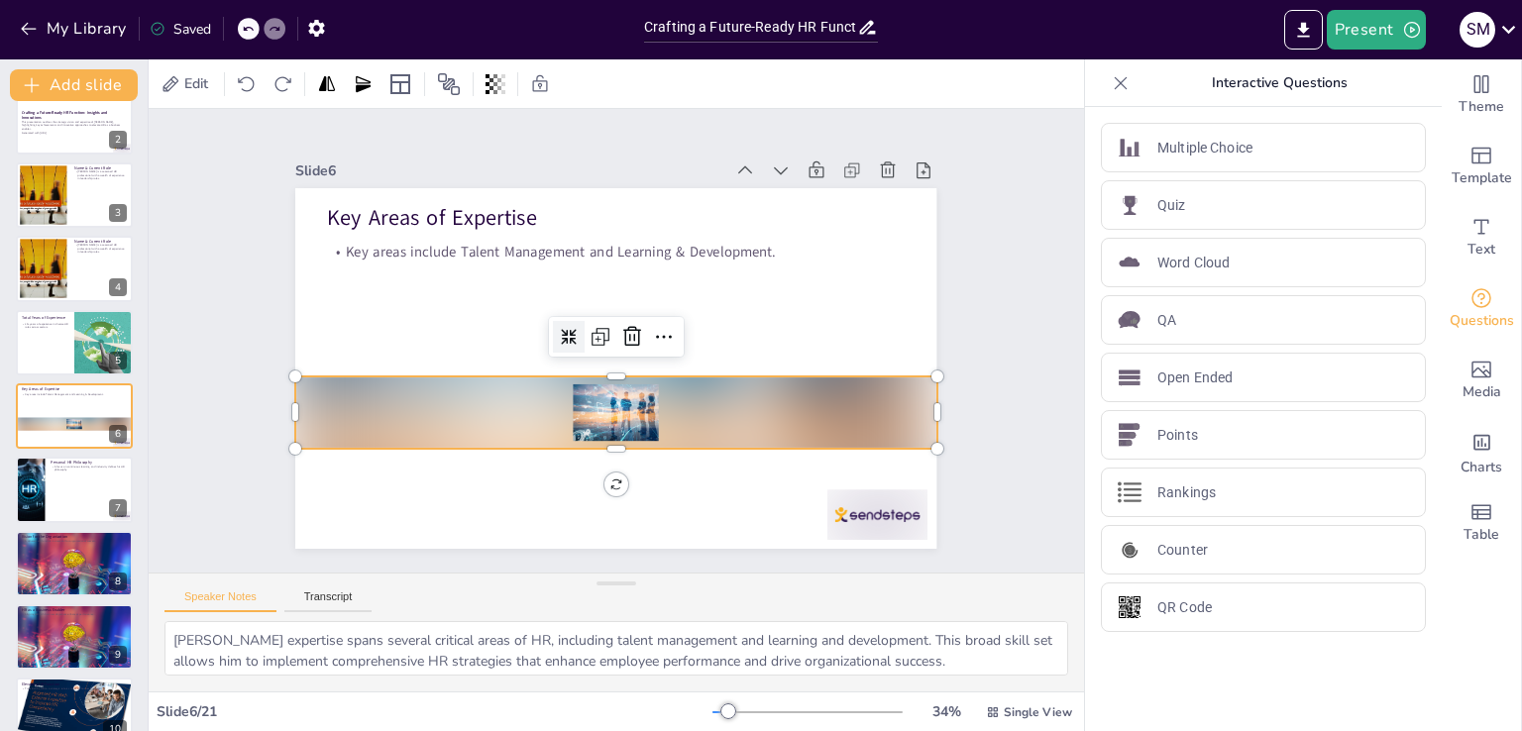
click at [553, 321] on div at bounding box center [569, 337] width 32 height 32
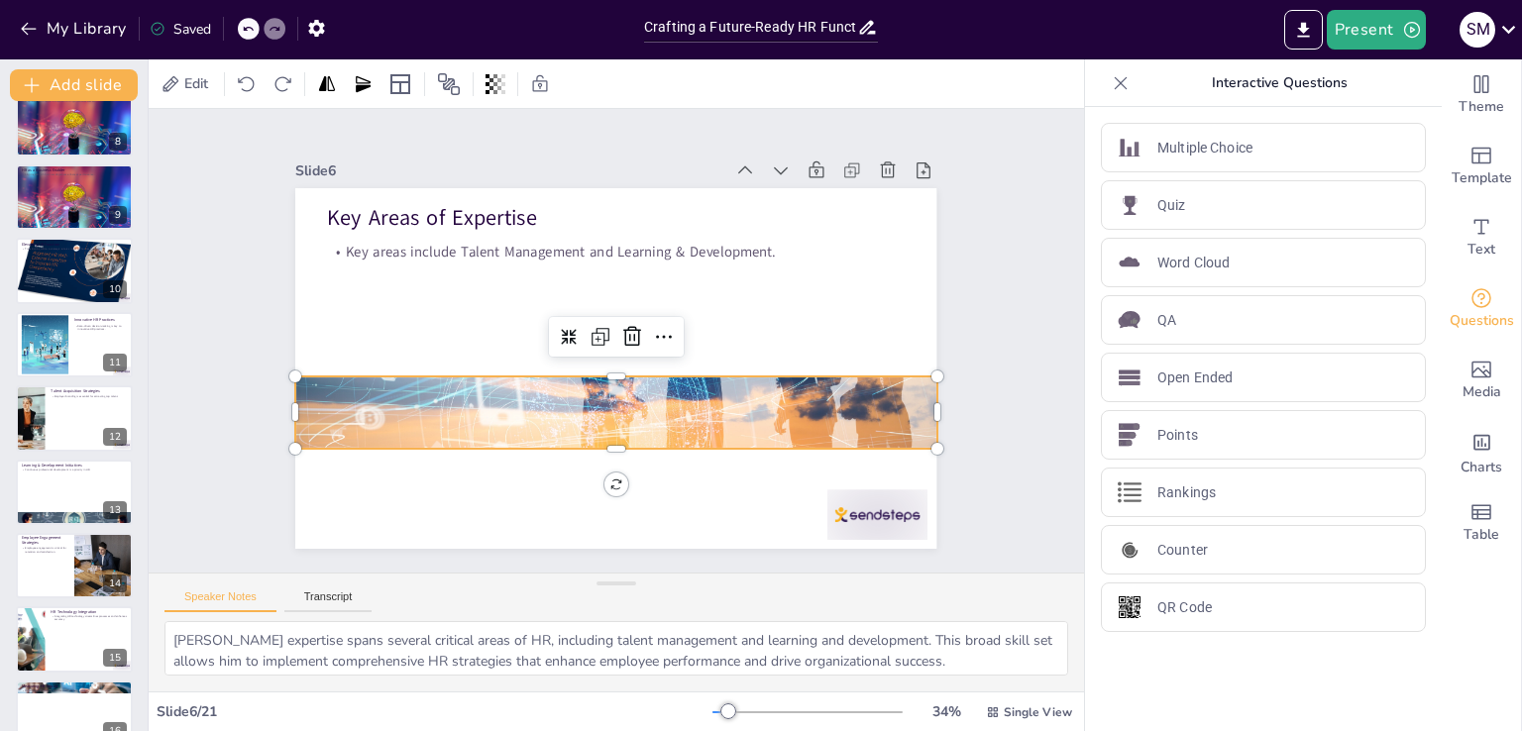
scroll to position [347, 0]
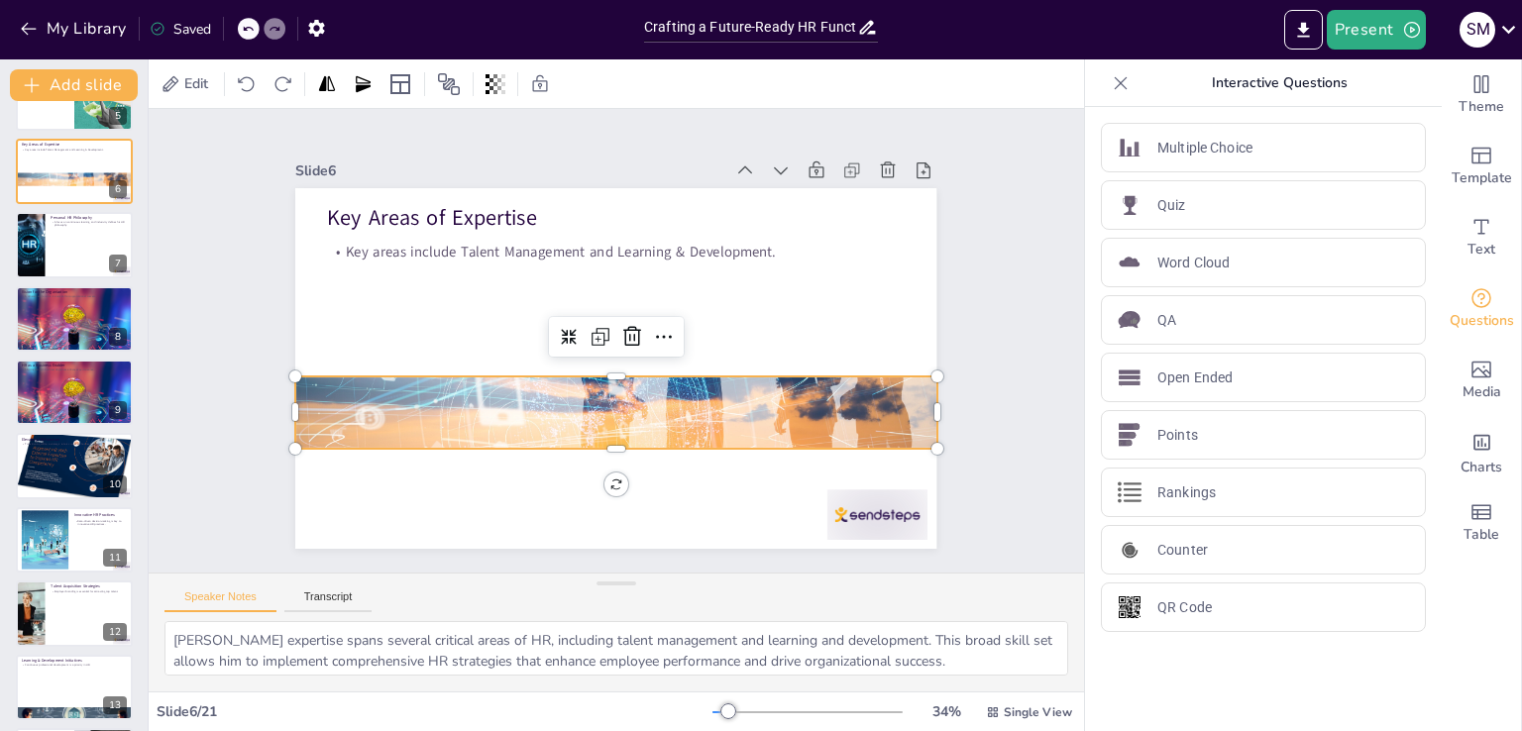
checkbox input "true"
